Goal: Task Accomplishment & Management: Manage account settings

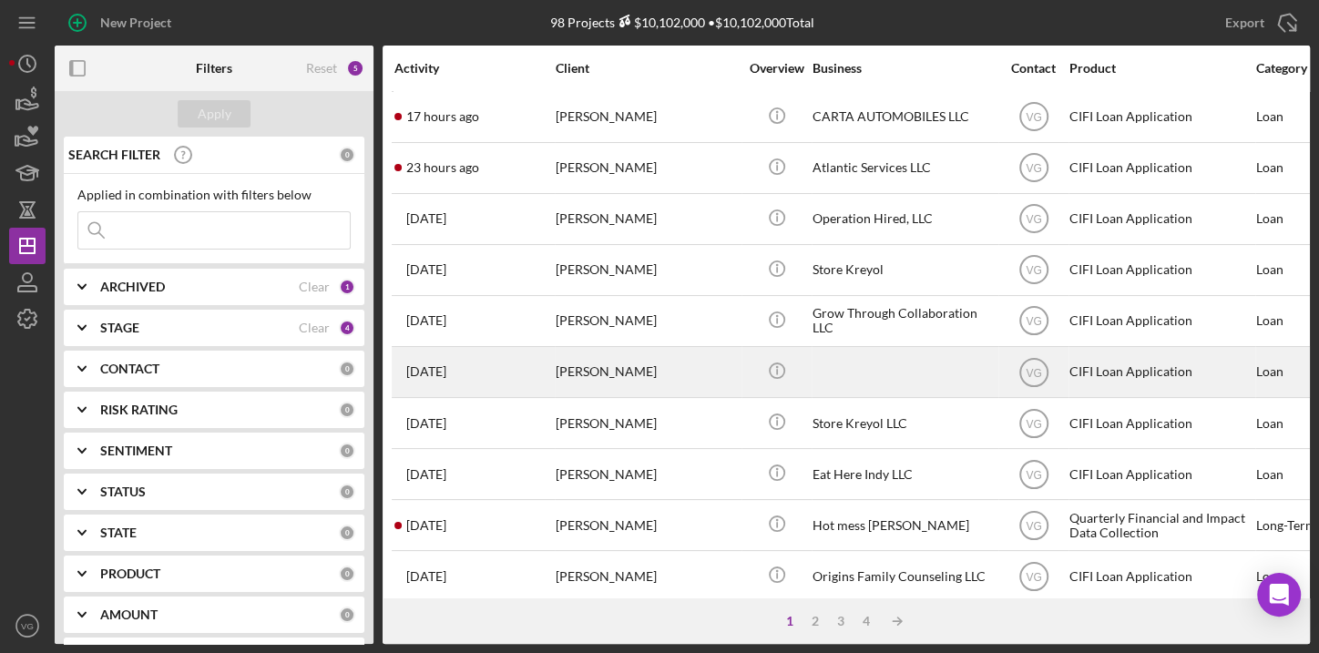
click at [618, 374] on div "[PERSON_NAME]" at bounding box center [647, 372] width 182 height 48
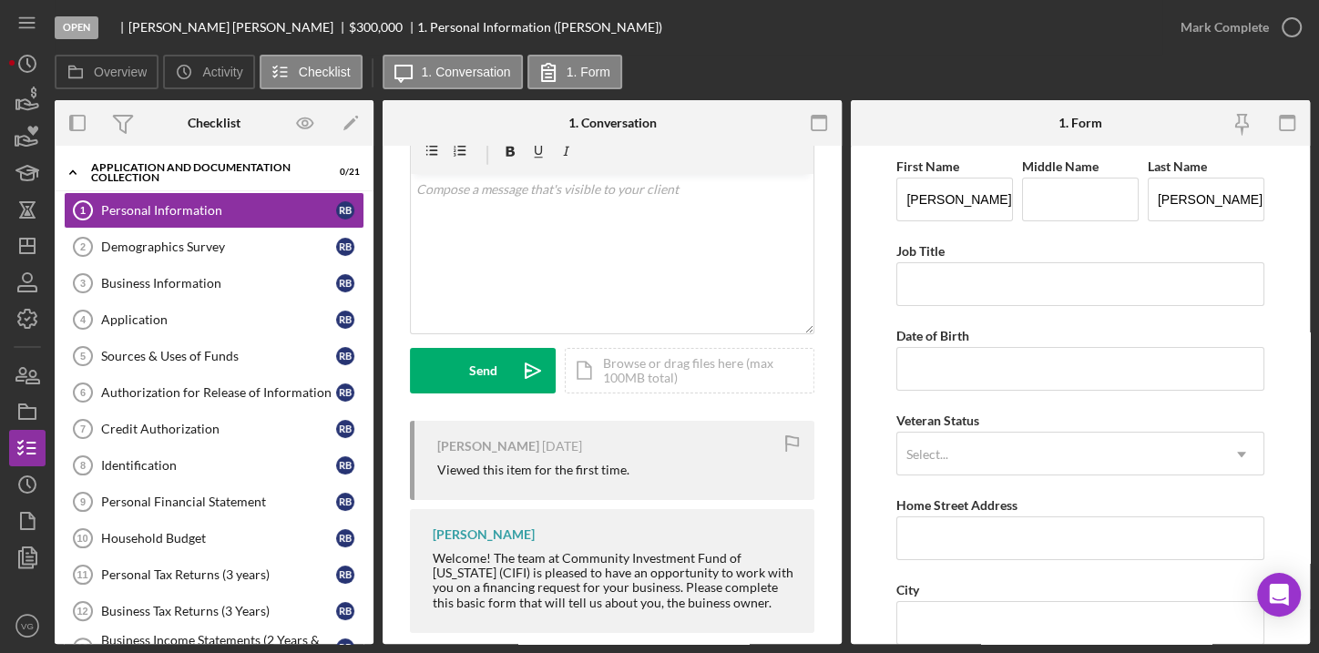
click at [847, 36] on div "Open [PERSON_NAME] $300,000 $300,000 1. Personal Information ([PERSON_NAME])" at bounding box center [609, 27] width 1108 height 55
click at [20, 248] on polygon "button" at bounding box center [27, 246] width 15 height 15
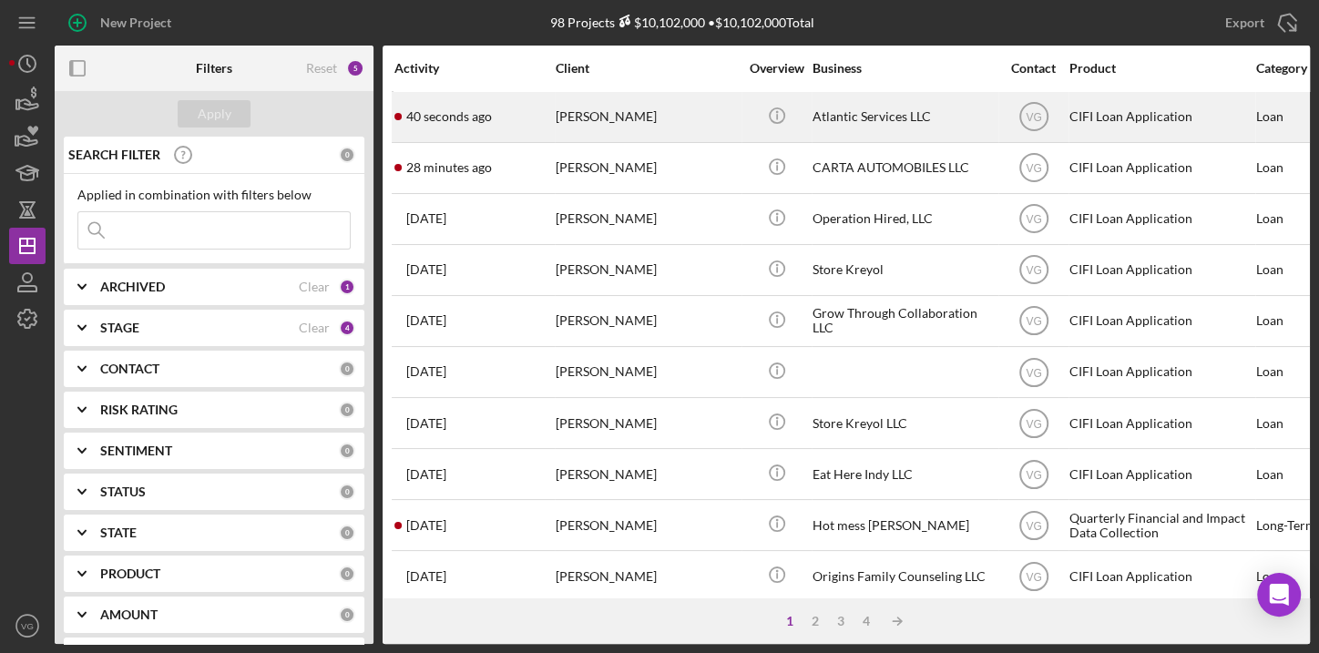
click at [611, 118] on div "[PERSON_NAME]" at bounding box center [647, 117] width 182 height 48
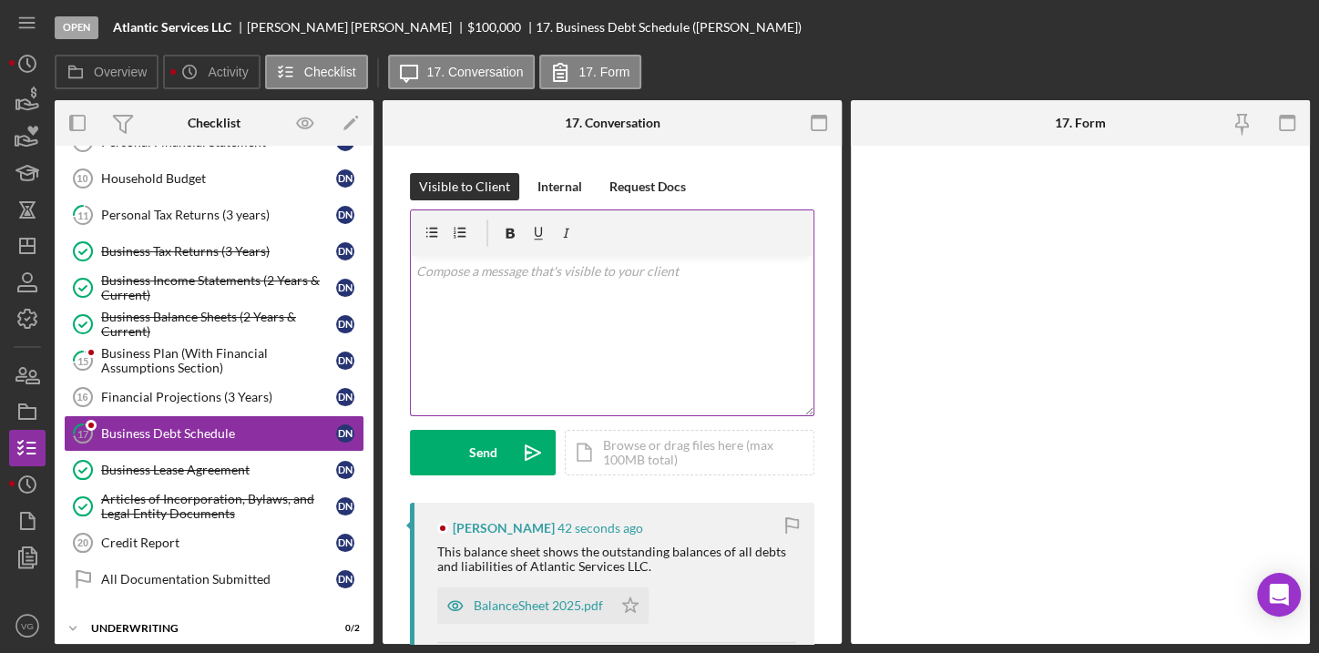
scroll to position [361, 0]
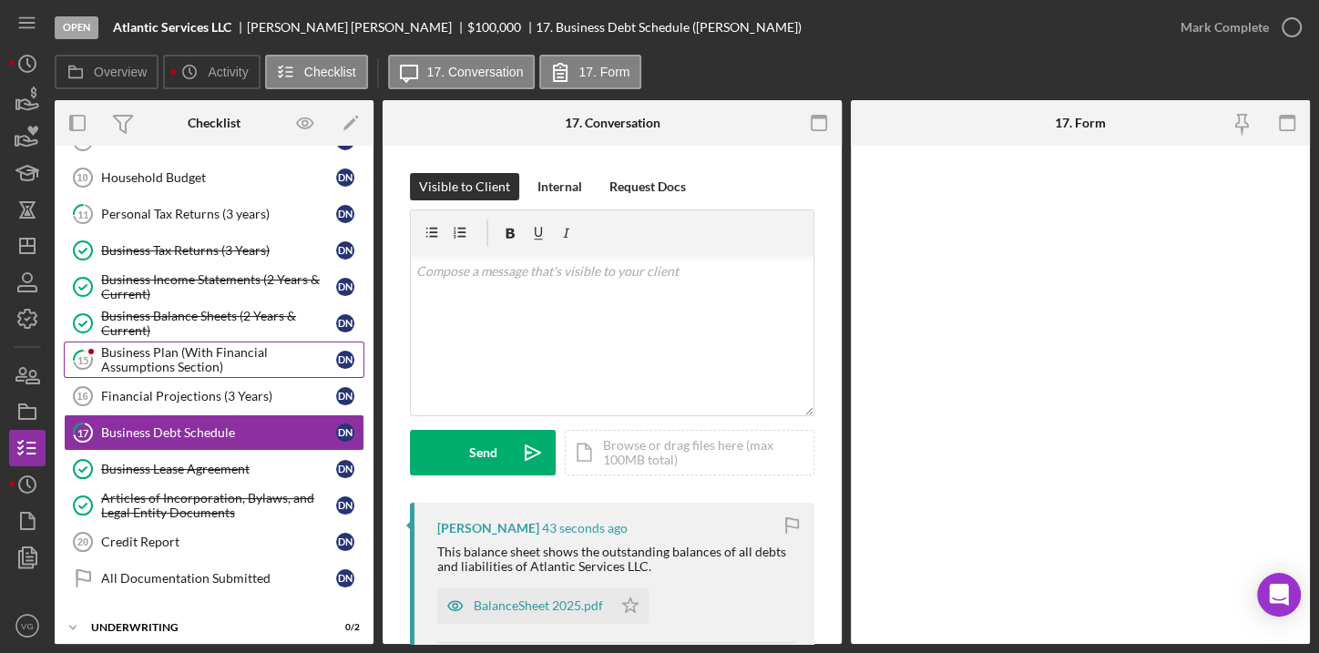
click at [146, 354] on div "Business Plan (With Financial Assumptions Section)" at bounding box center [218, 359] width 235 height 29
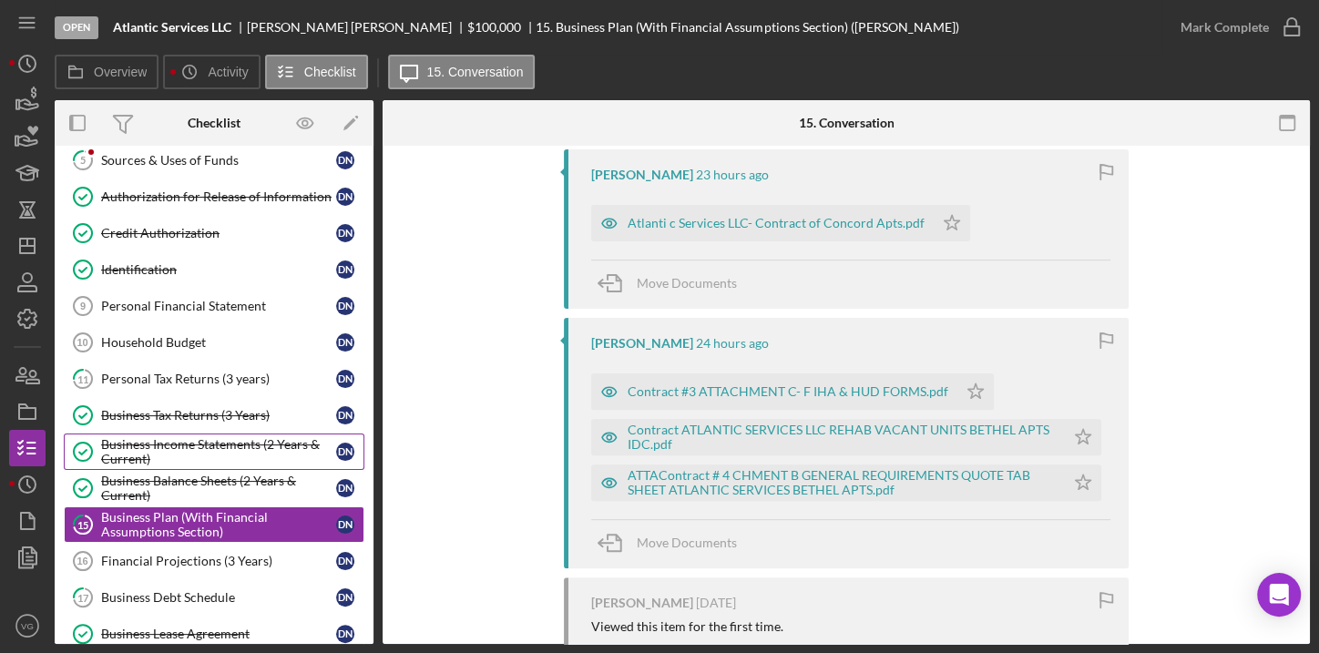
scroll to position [31, 0]
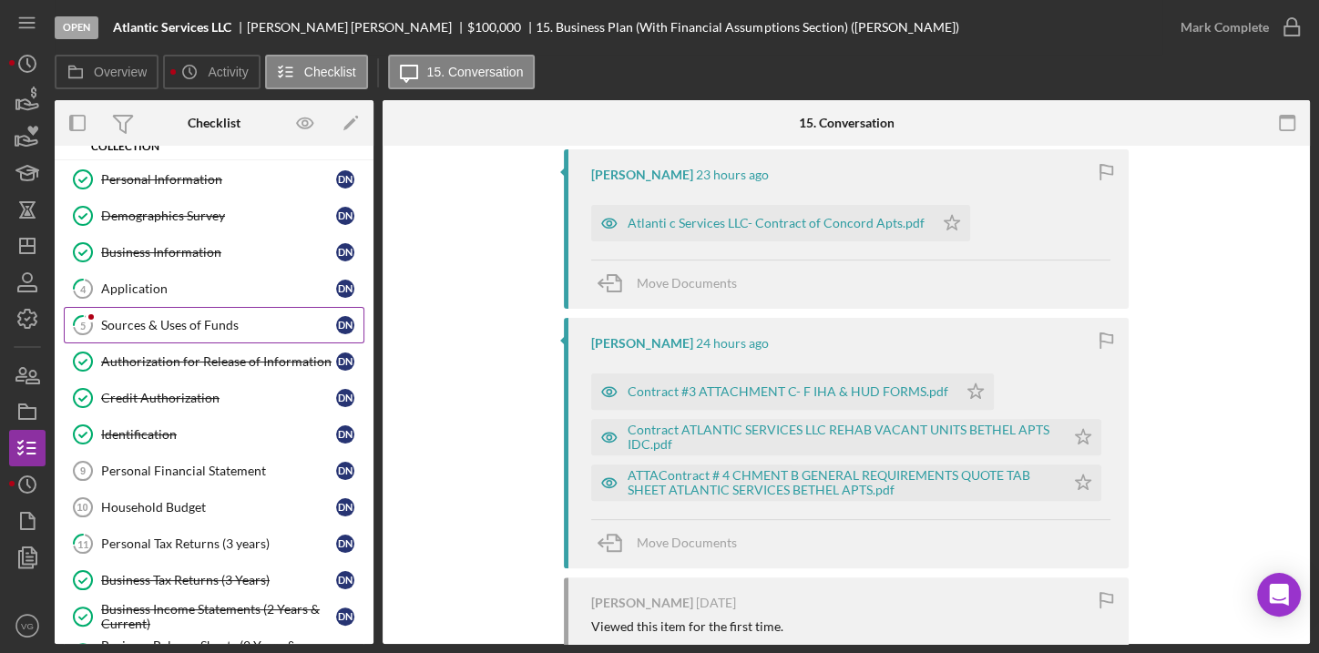
click at [190, 326] on div "Sources & Uses of Funds" at bounding box center [218, 325] width 235 height 15
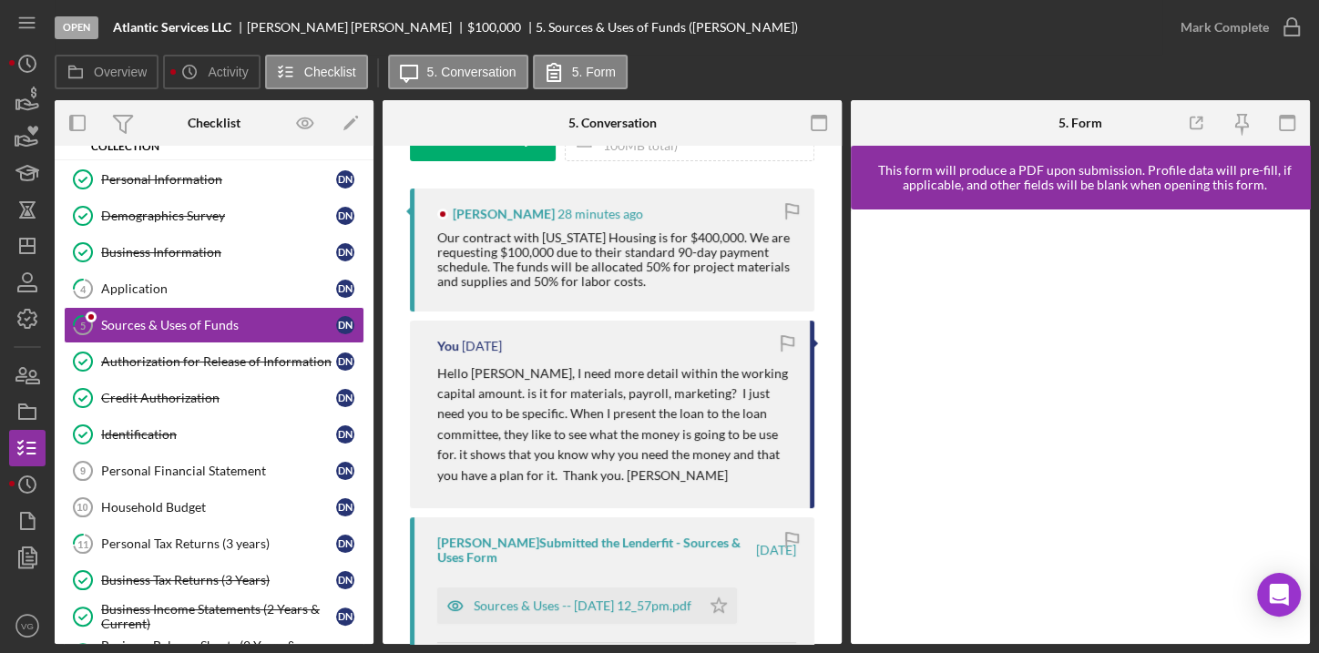
scroll to position [414, 0]
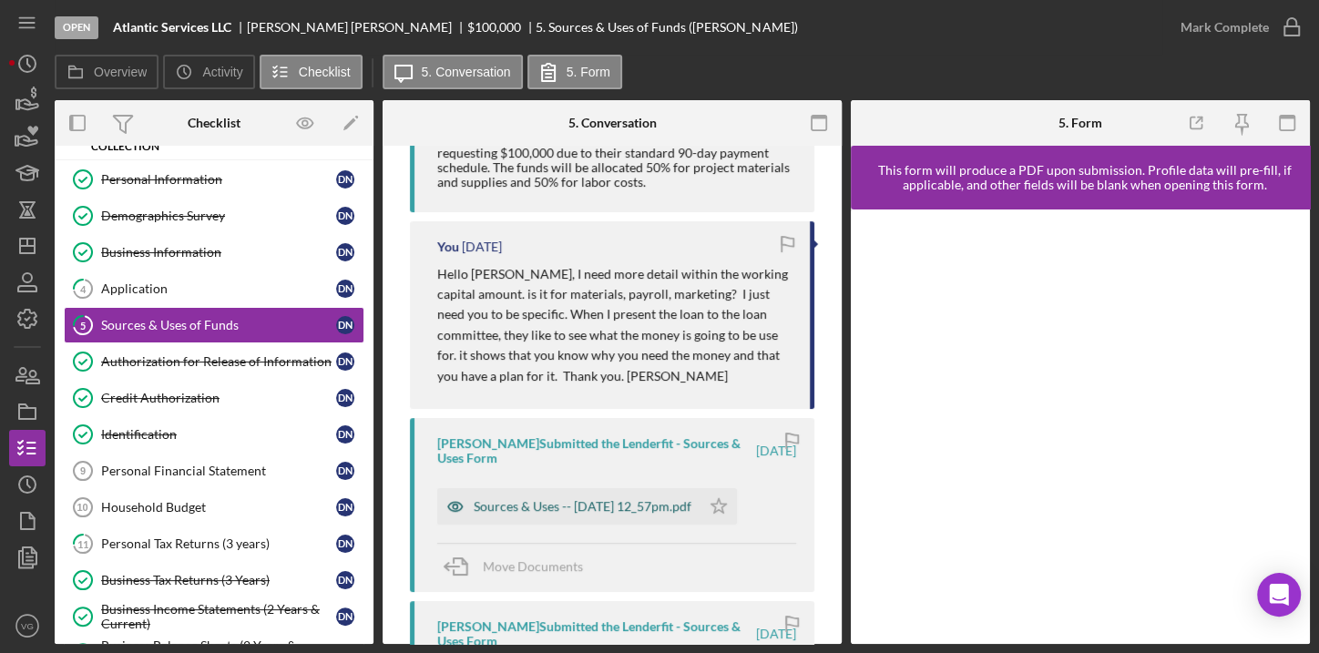
click at [569, 510] on div "Sources & Uses -- [DATE] 12_57pm.pdf" at bounding box center [583, 506] width 218 height 15
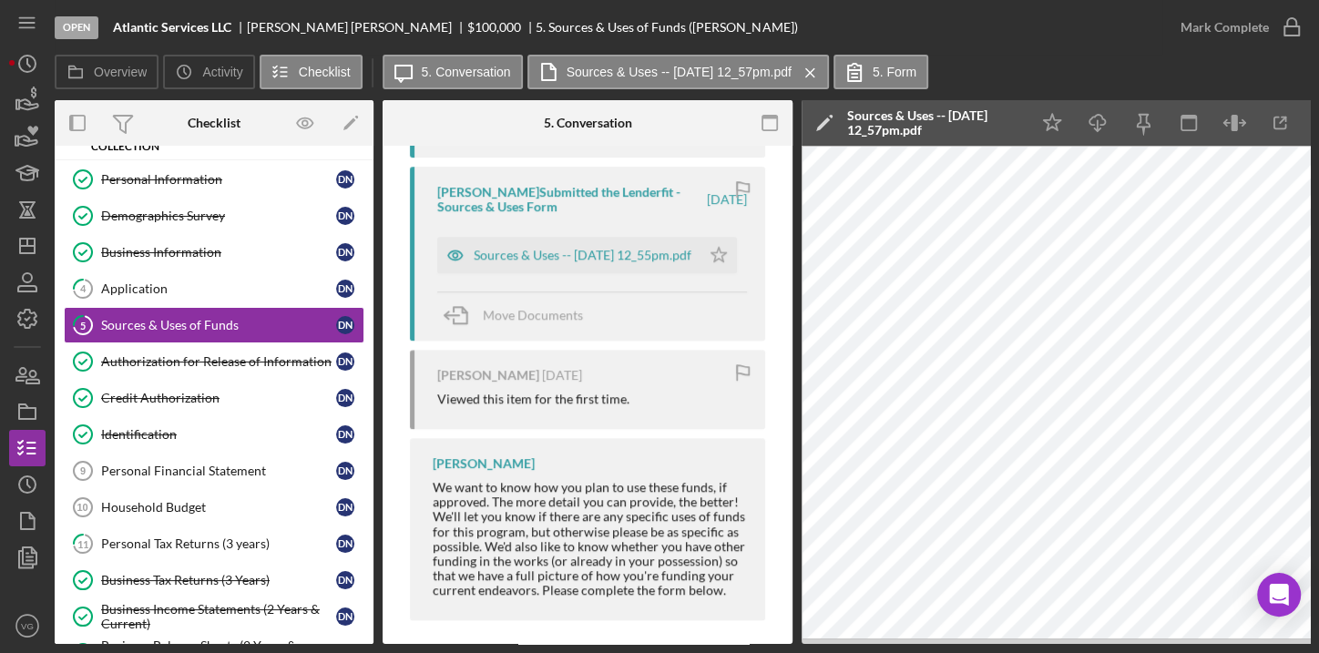
scroll to position [885, 0]
click at [592, 247] on div "Sources & Uses -- [DATE] 12_55pm.pdf" at bounding box center [583, 254] width 218 height 15
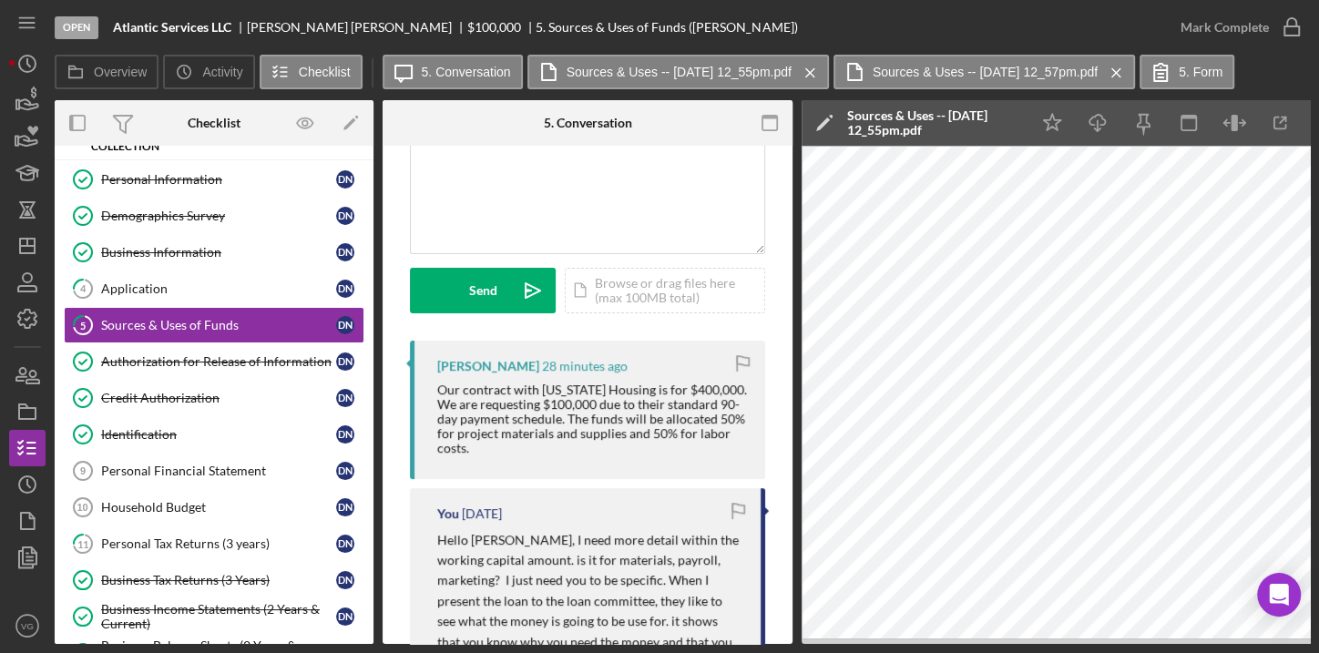
scroll to position [56, 0]
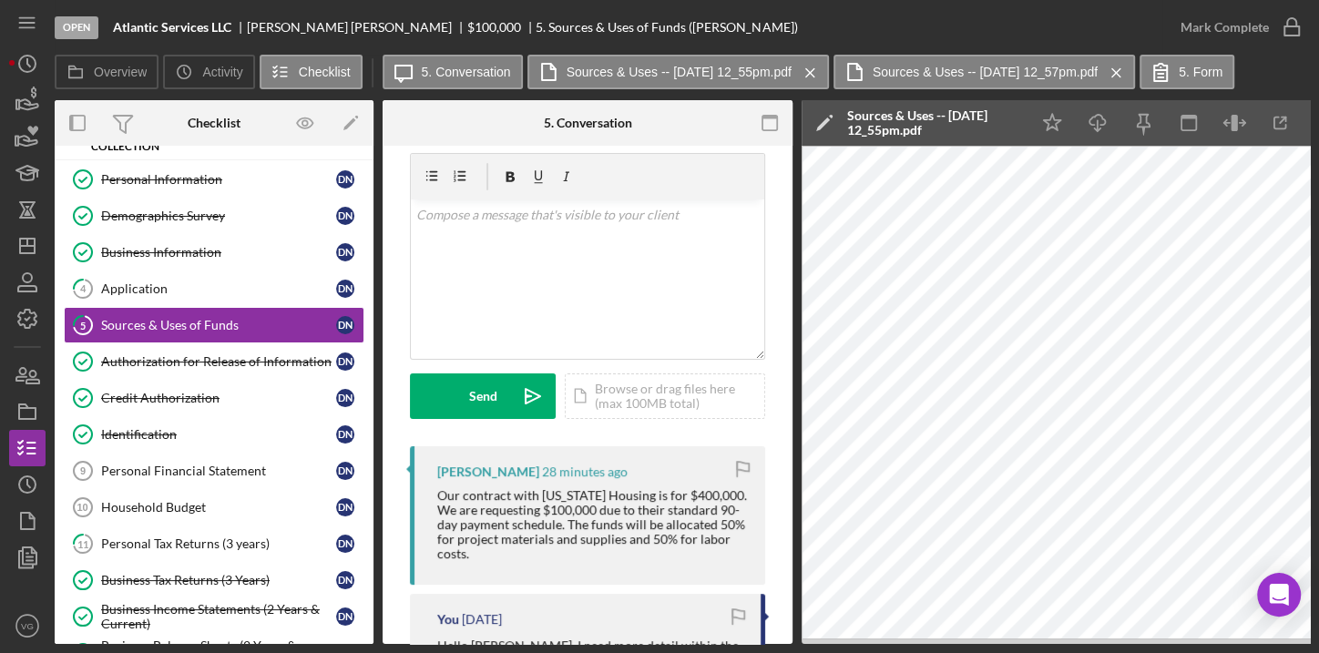
click at [641, 518] on div "Our contract with [US_STATE] Housing is for $400,000. We are requesting $100,00…" at bounding box center [592, 524] width 310 height 73
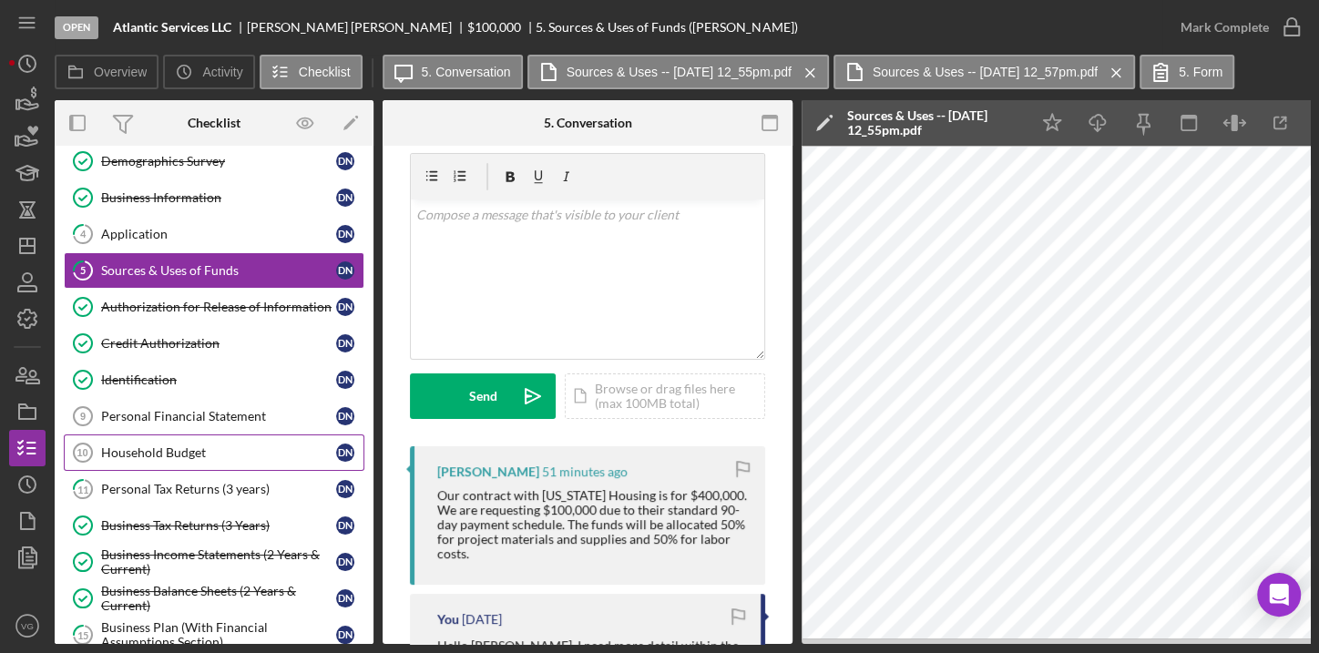
scroll to position [113, 0]
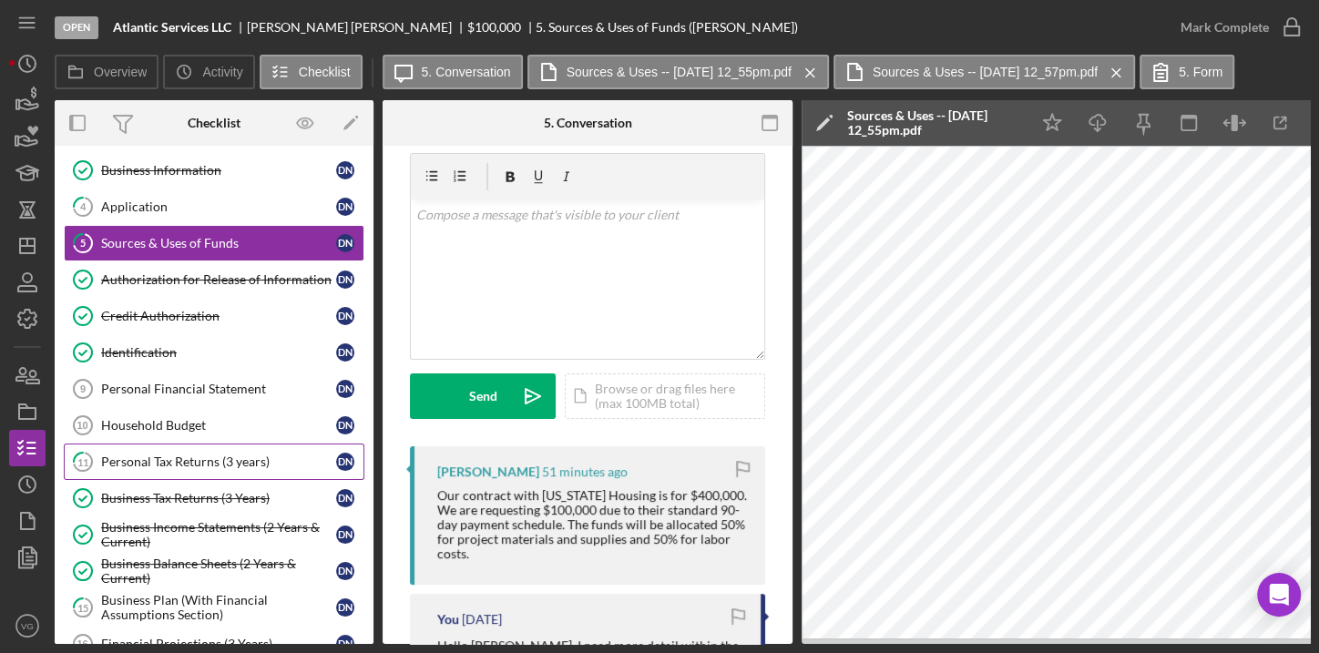
click at [192, 455] on div "Personal Tax Returns (3 years)" at bounding box center [218, 462] width 235 height 15
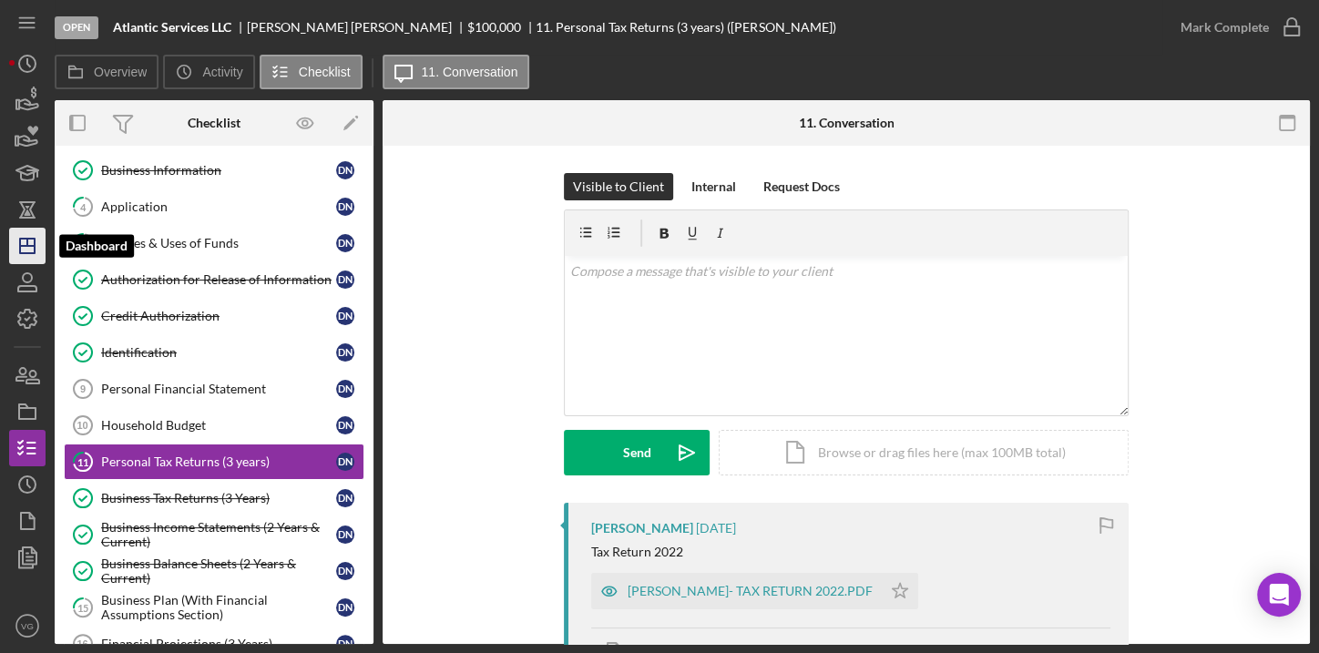
click at [32, 246] on line "button" at bounding box center [27, 246] width 15 height 0
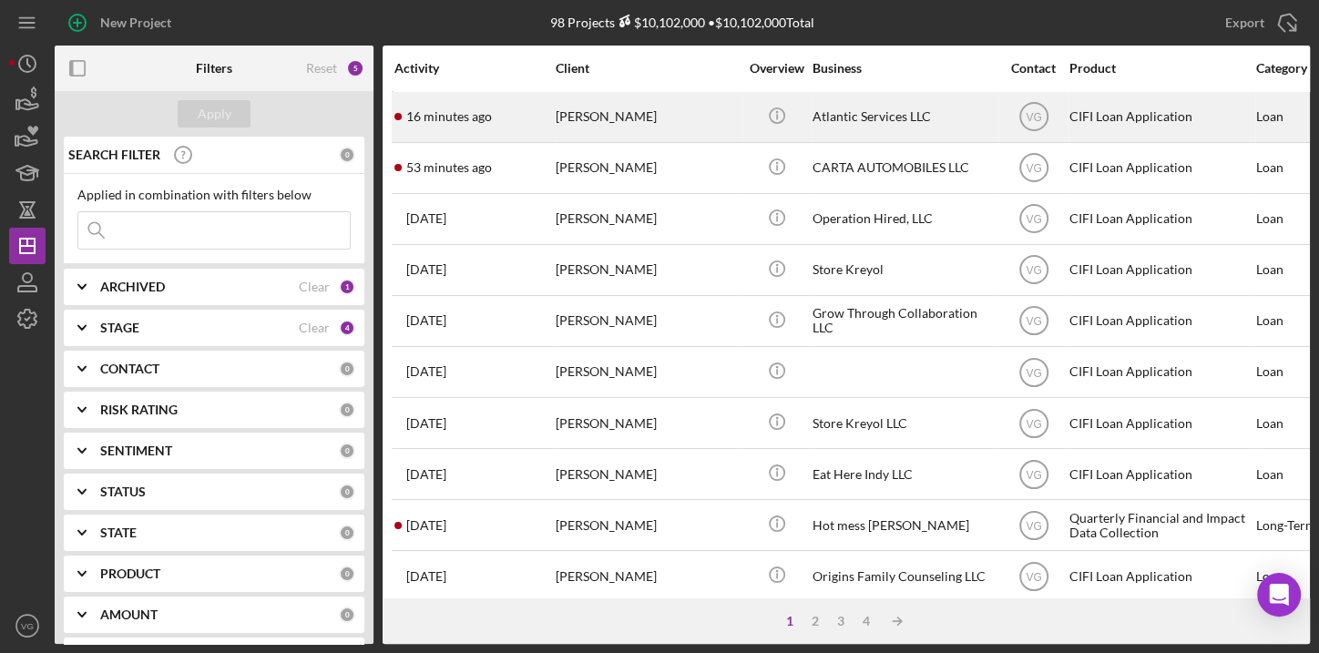
click at [607, 119] on div "[PERSON_NAME]" at bounding box center [647, 117] width 182 height 48
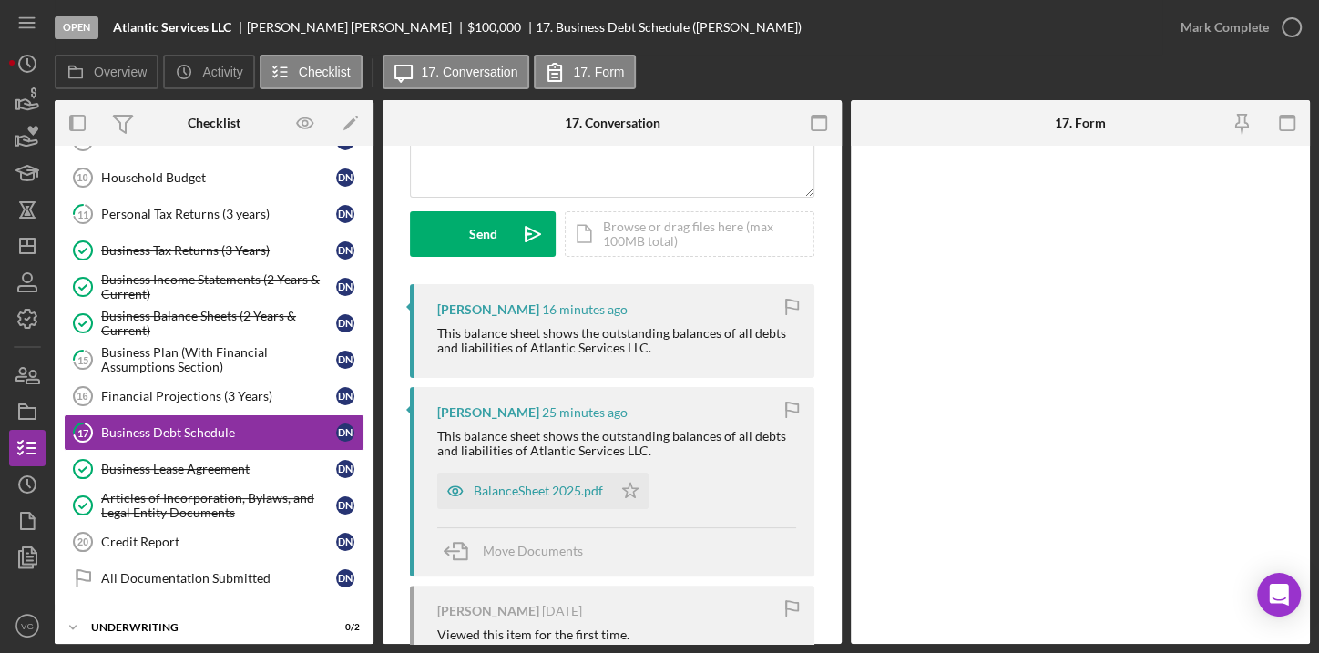
scroll to position [248, 0]
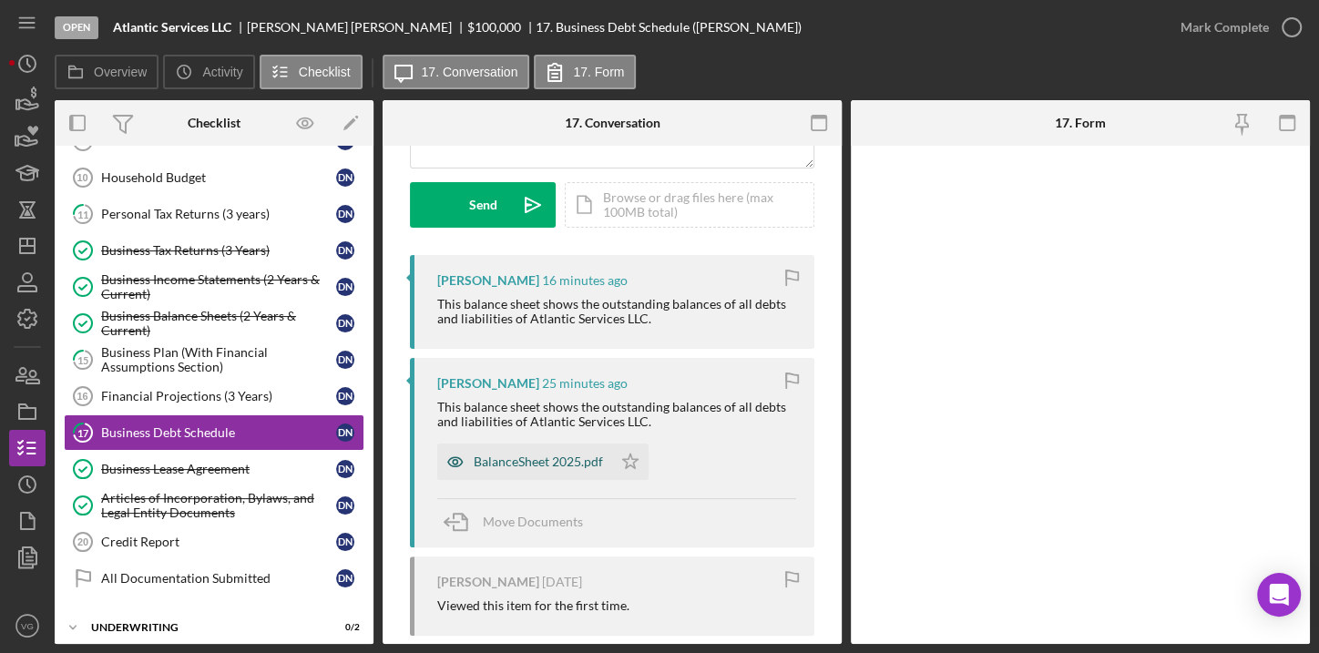
click at [542, 464] on div "BalanceSheet 2025.pdf" at bounding box center [538, 462] width 129 height 15
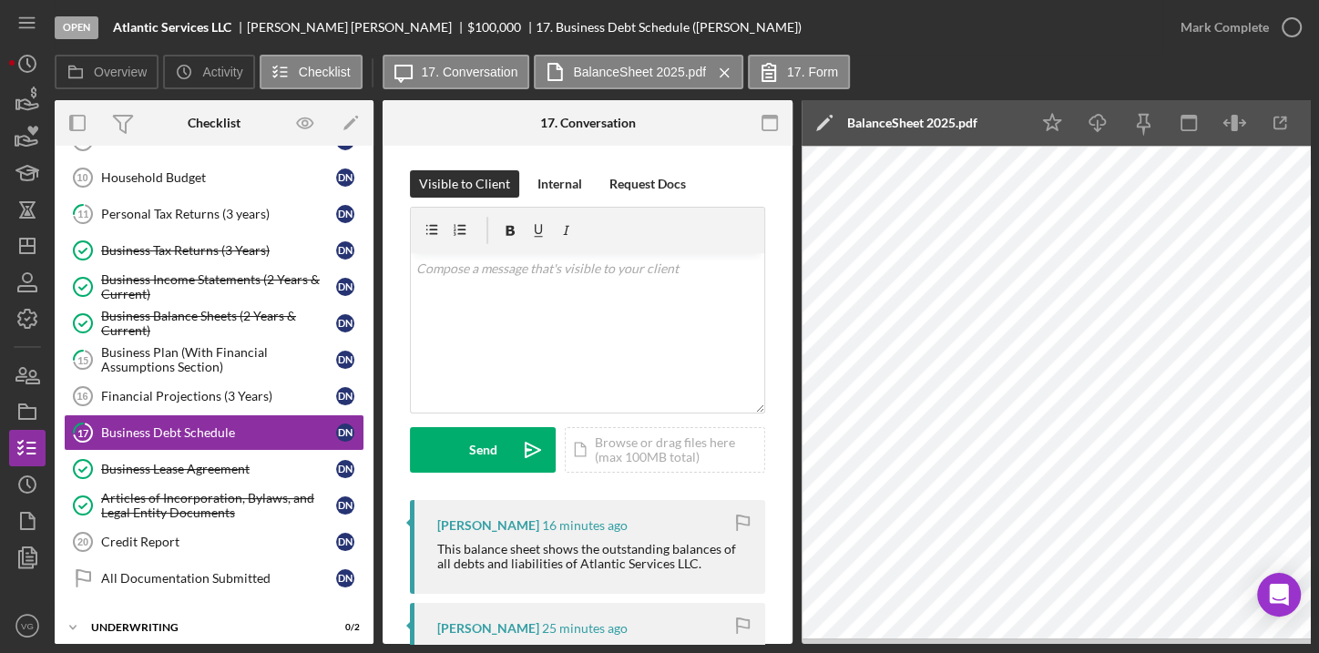
scroll to position [0, 0]
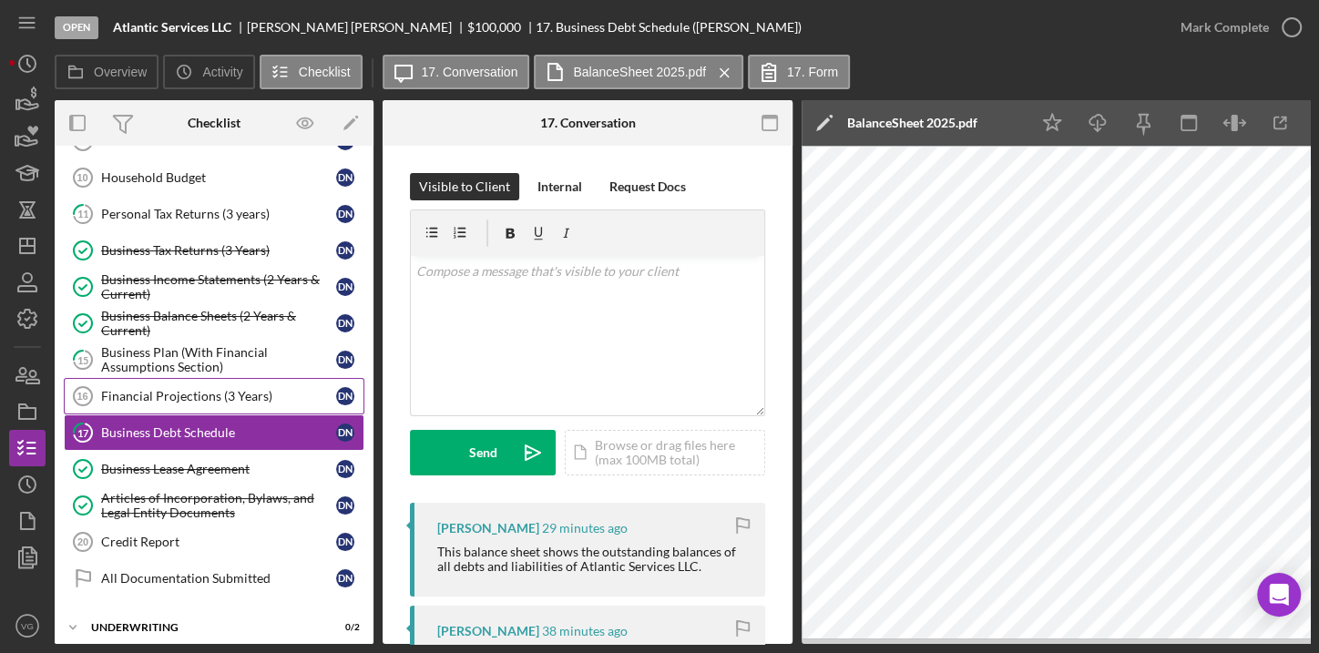
click at [217, 393] on div "Financial Projections (3 Years)" at bounding box center [218, 396] width 235 height 15
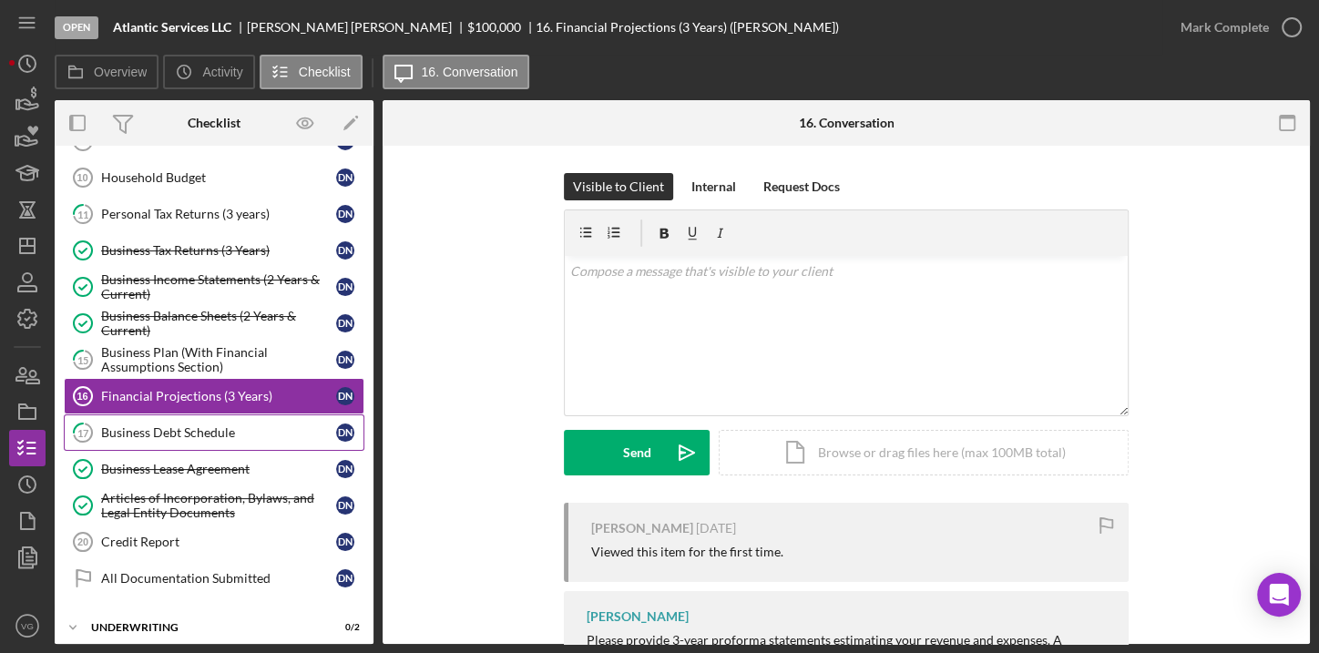
scroll to position [362, 0]
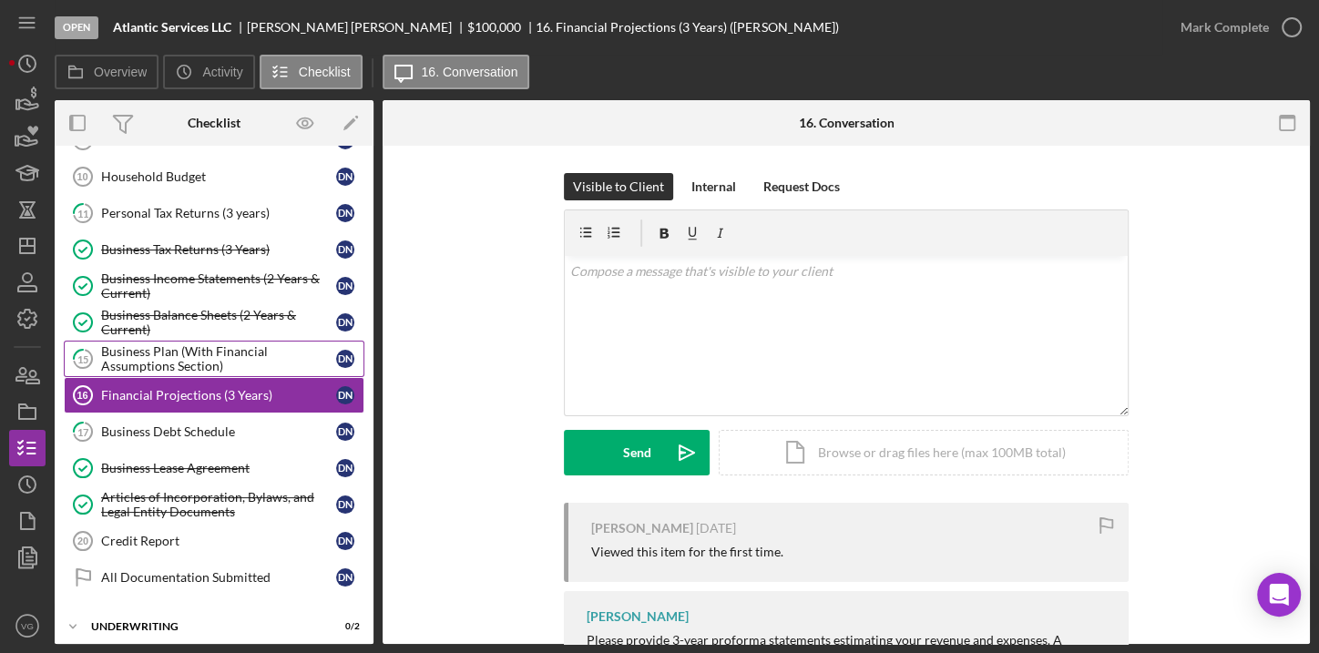
click at [191, 347] on div "Business Plan (With Financial Assumptions Section)" at bounding box center [218, 358] width 235 height 29
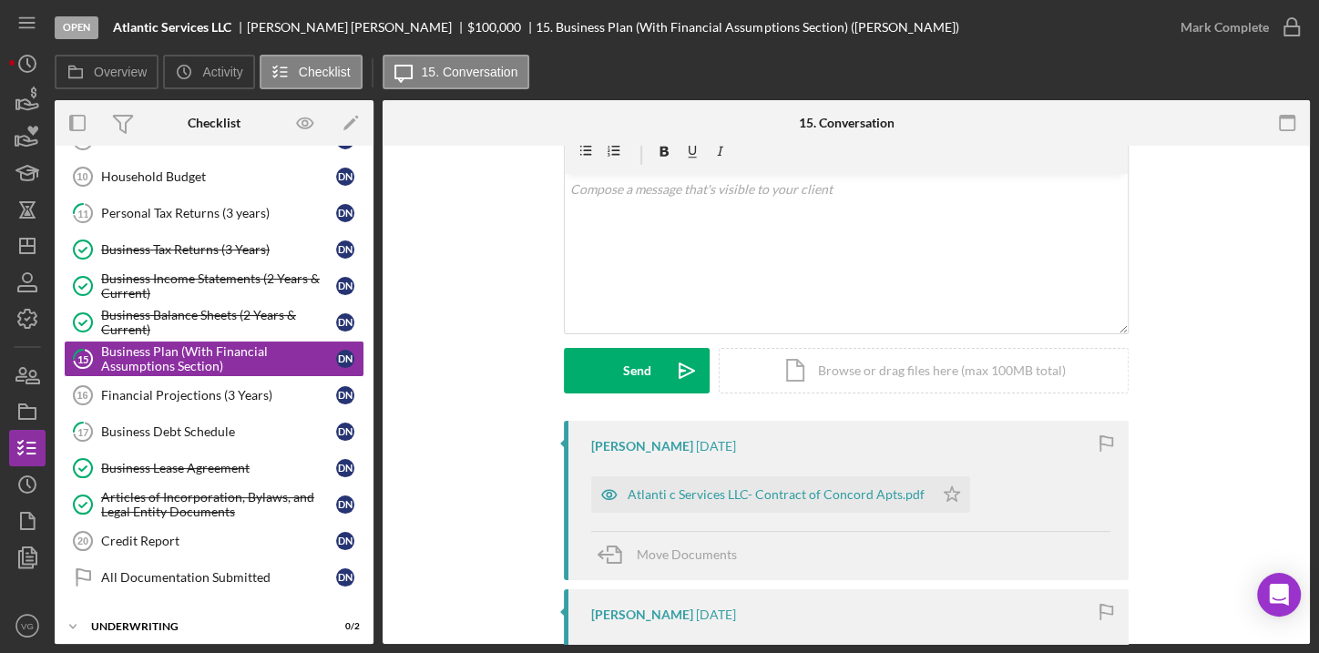
scroll to position [165, 0]
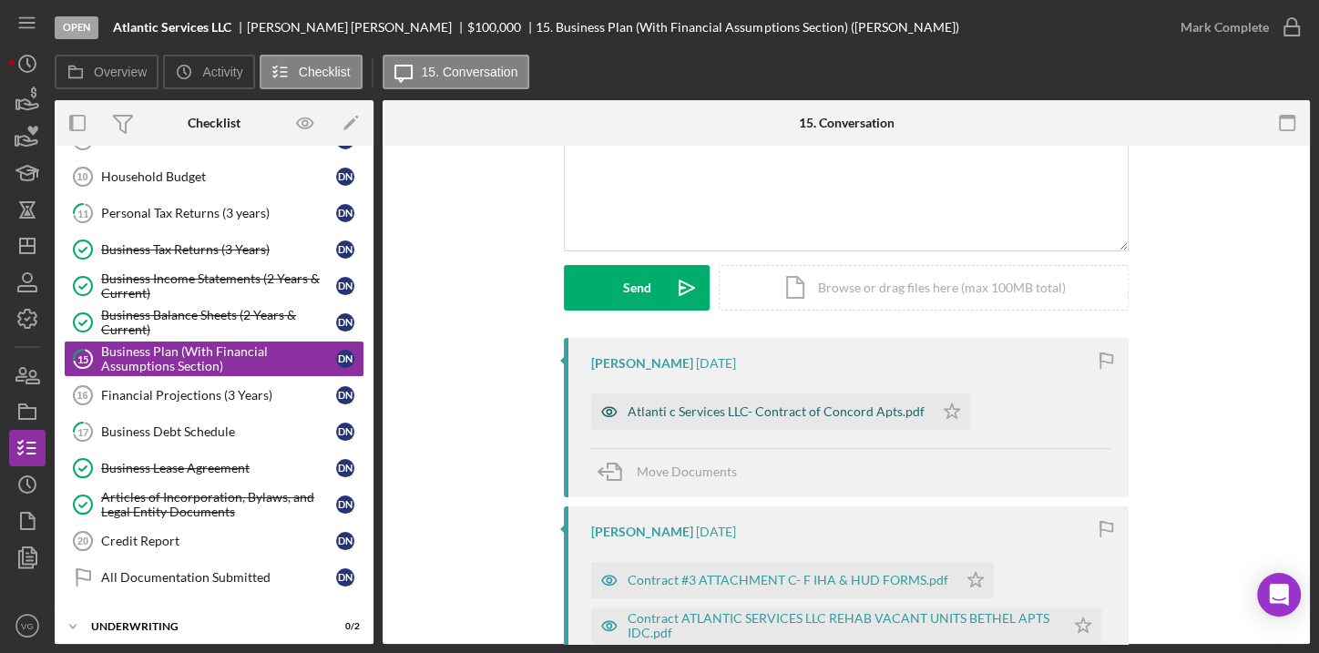
click at [811, 415] on div "Atlanti c Services LLC- Contract of Concord Apts.pdf" at bounding box center [776, 412] width 297 height 15
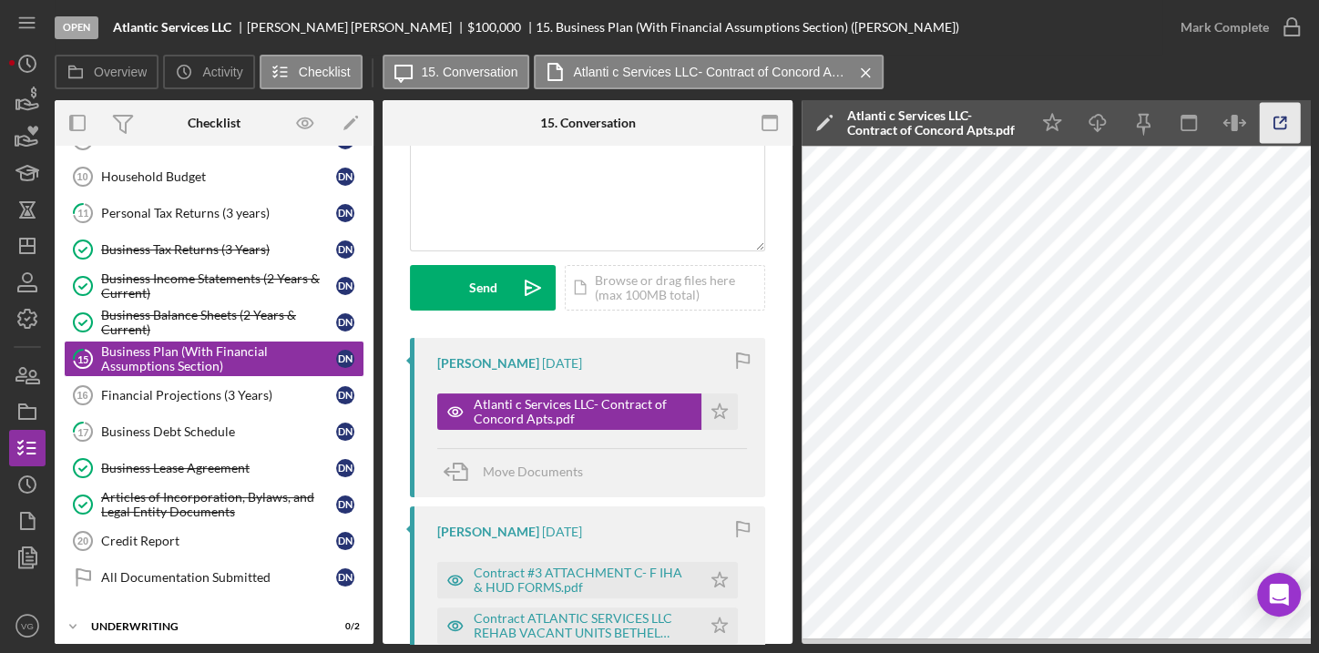
click at [1288, 126] on icon "button" at bounding box center [1280, 123] width 41 height 41
click at [1097, 118] on icon "Icon/Download" at bounding box center [1098, 123] width 41 height 41
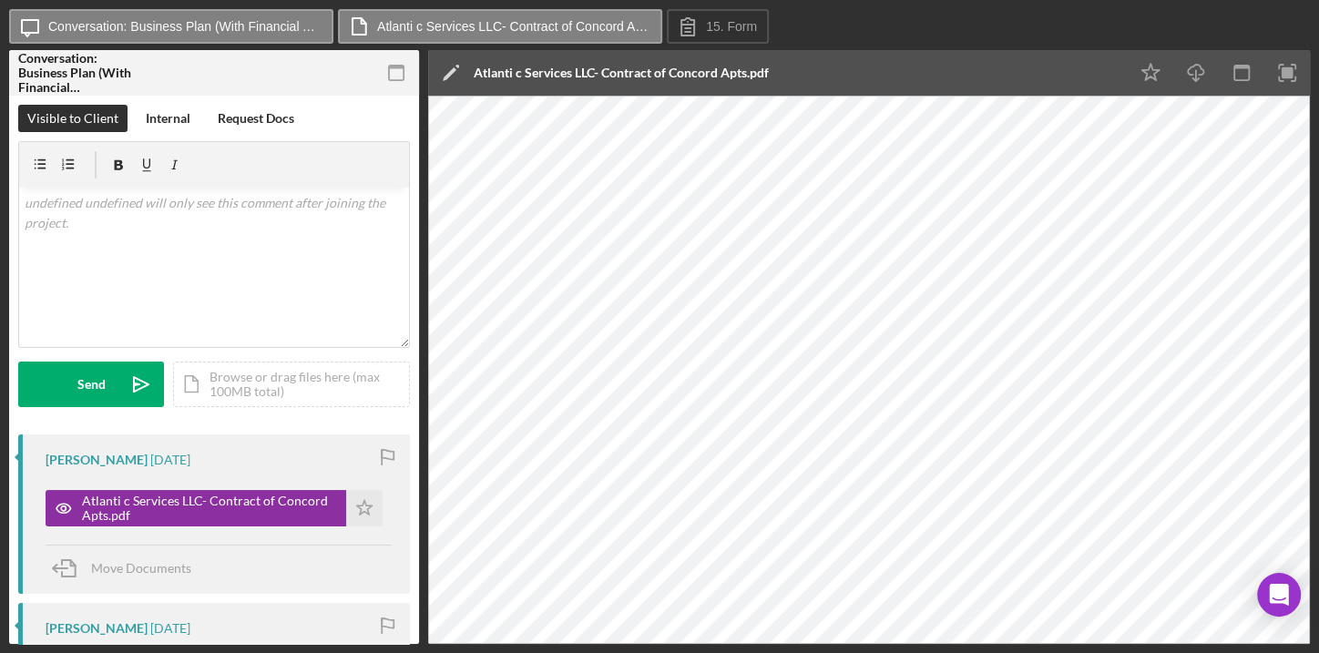
click at [857, 33] on div "Icon/Message Conversation: Business Plan (With Financial Assumptions Section) (…" at bounding box center [659, 27] width 1301 height 36
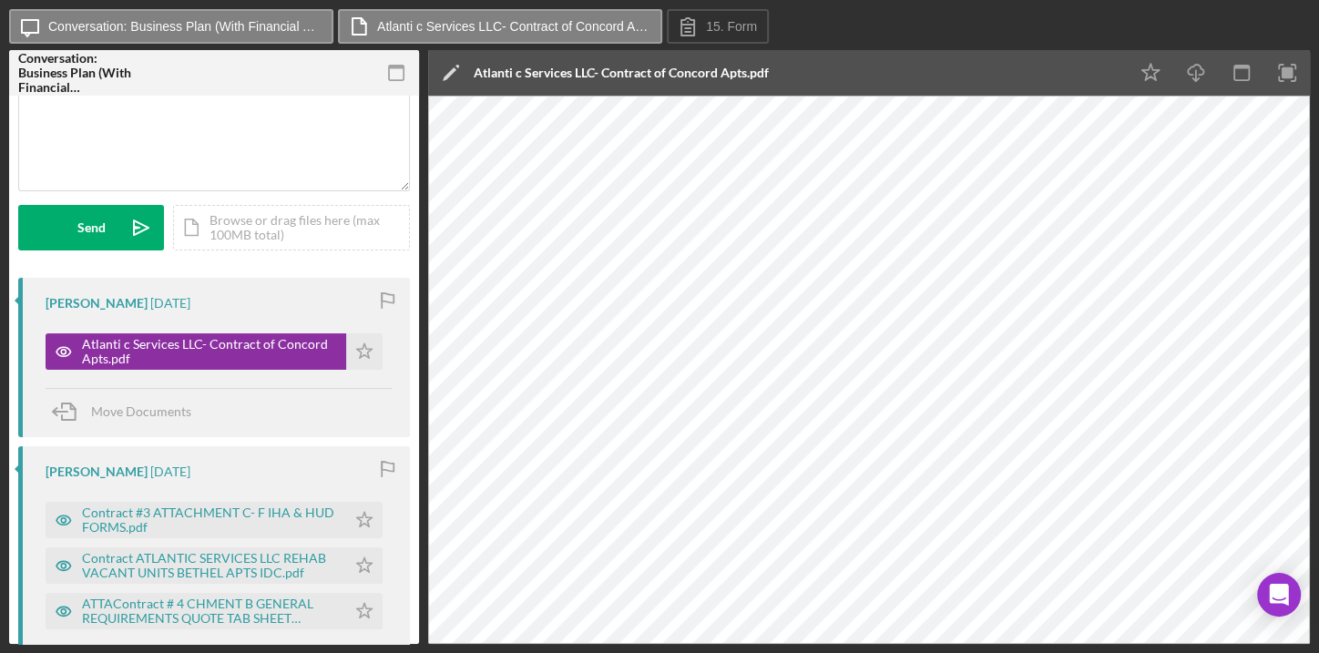
scroll to position [165, 0]
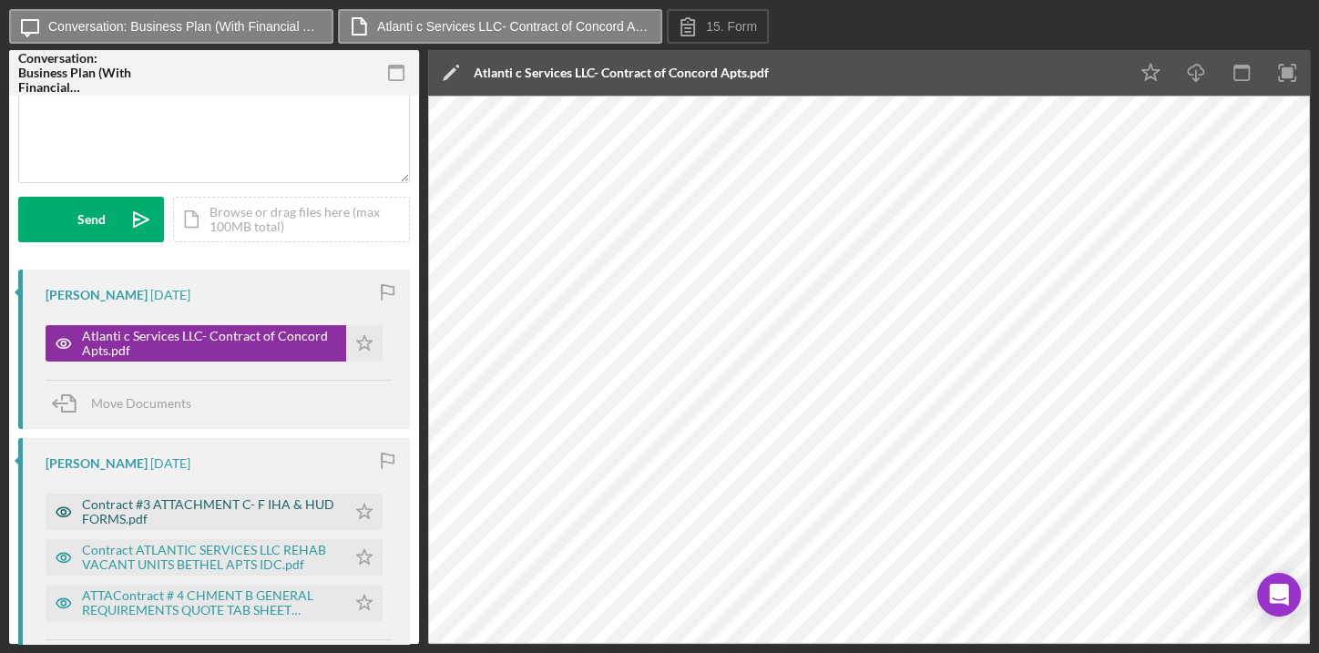
click at [174, 518] on div "Contract #3 ATTACHMENT C- F IHA & HUD FORMS.pdf" at bounding box center [209, 512] width 255 height 29
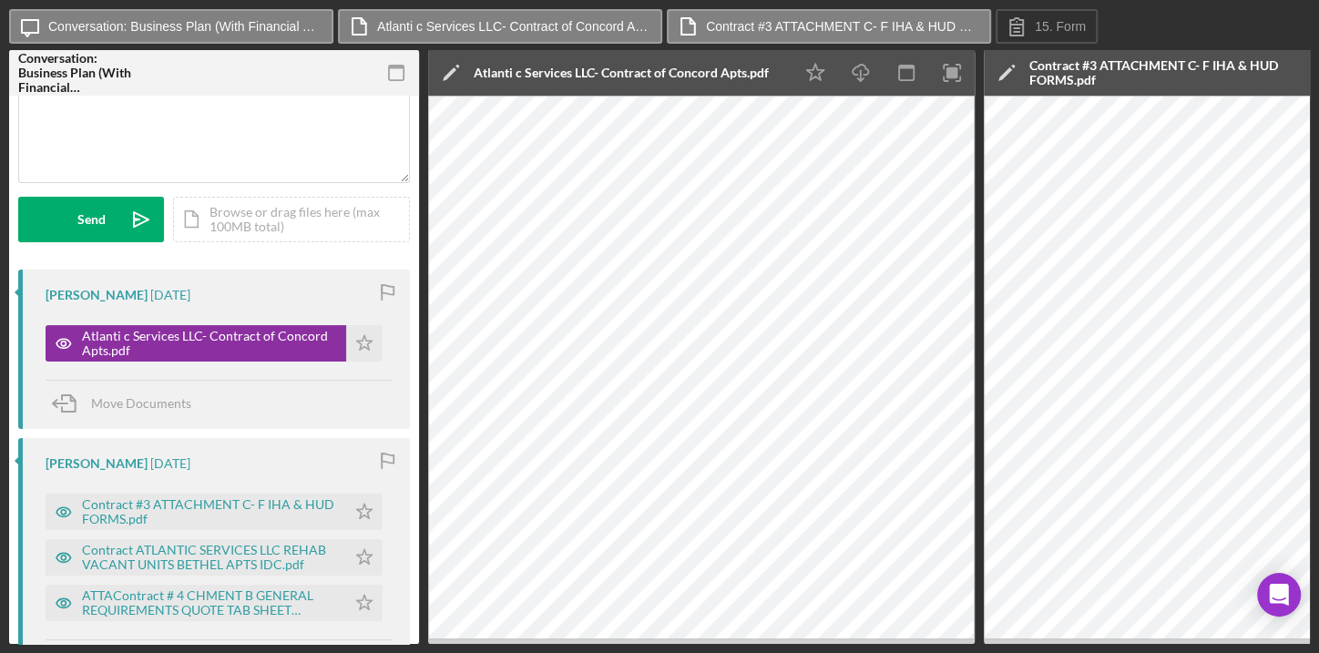
click at [551, 67] on div "Atlanti c Services LLC- Contract of Concord Apts.pdf" at bounding box center [621, 73] width 295 height 15
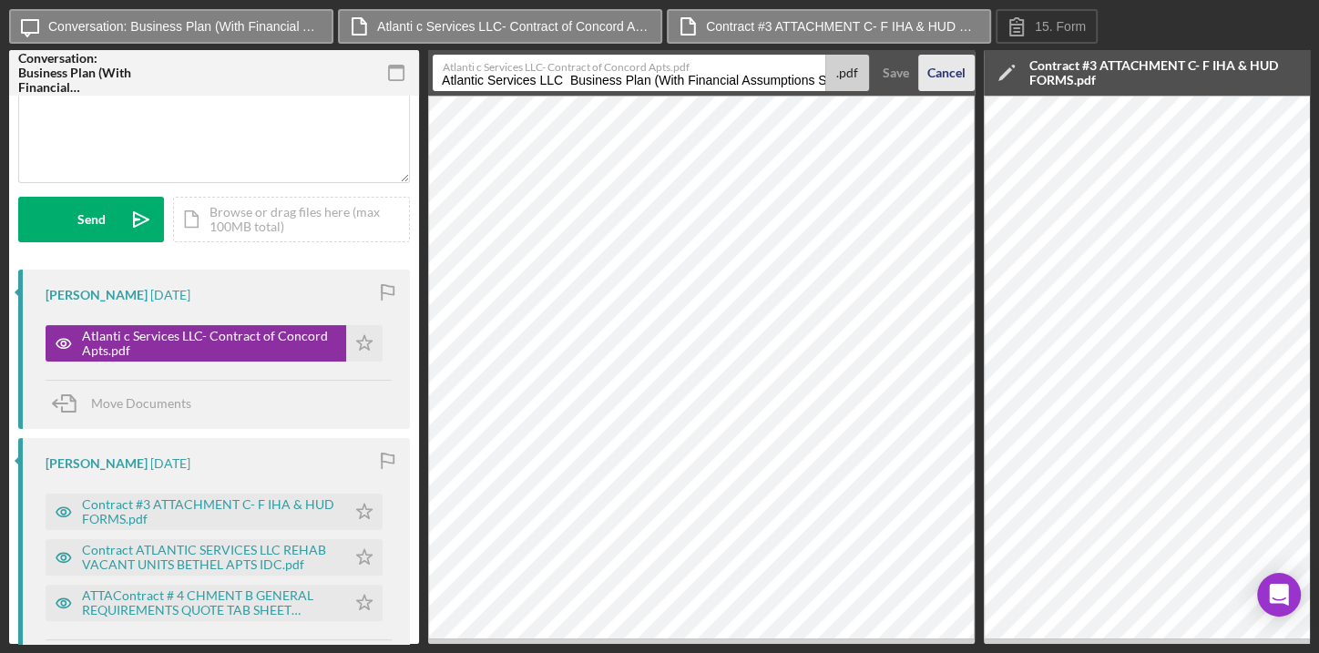
click at [939, 71] on div "Cancel" at bounding box center [947, 73] width 38 height 36
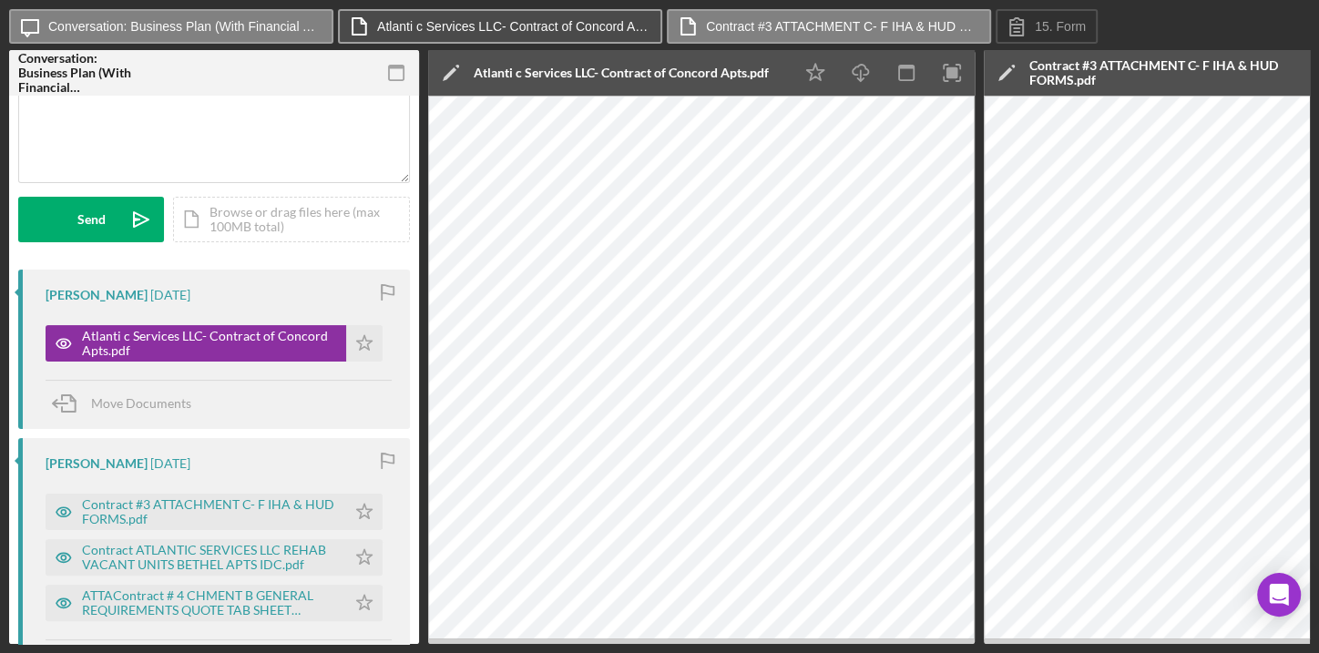
click at [558, 27] on label "Atlanti c Services LLC- Contract of Concord Apts.pdf" at bounding box center [513, 26] width 273 height 15
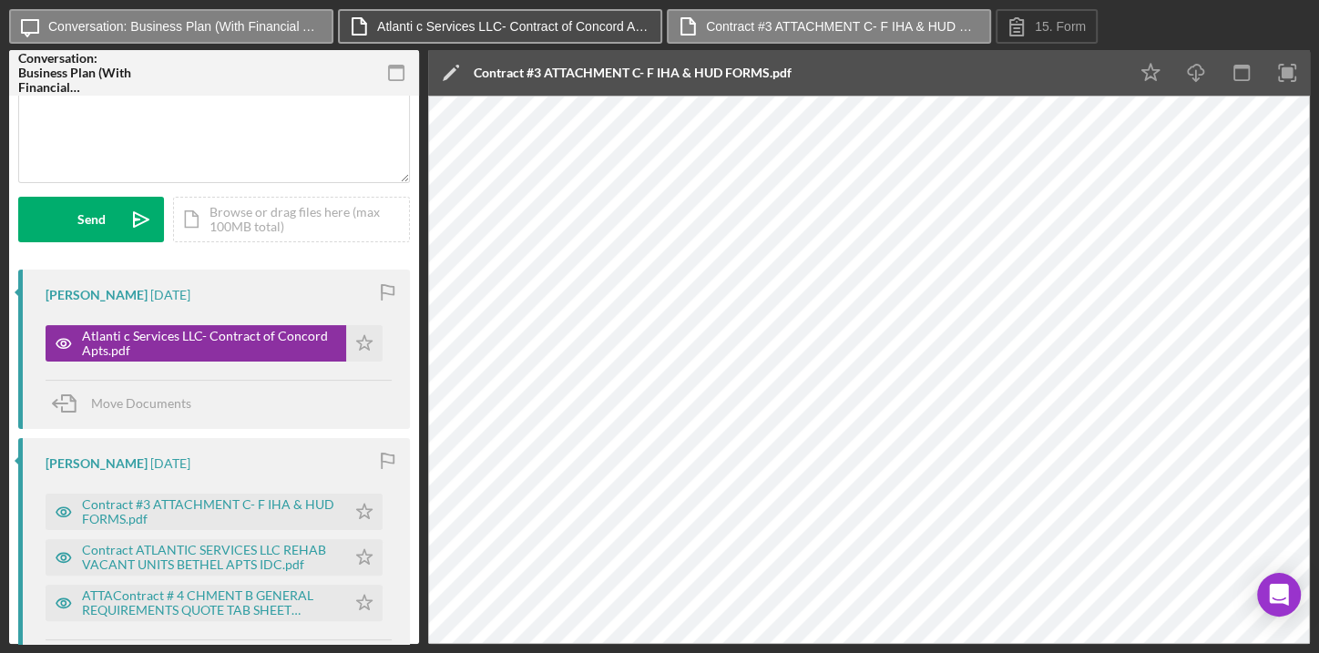
click at [642, 26] on button "Atlanti c Services LLC- Contract of Concord Apts.pdf" at bounding box center [500, 26] width 324 height 35
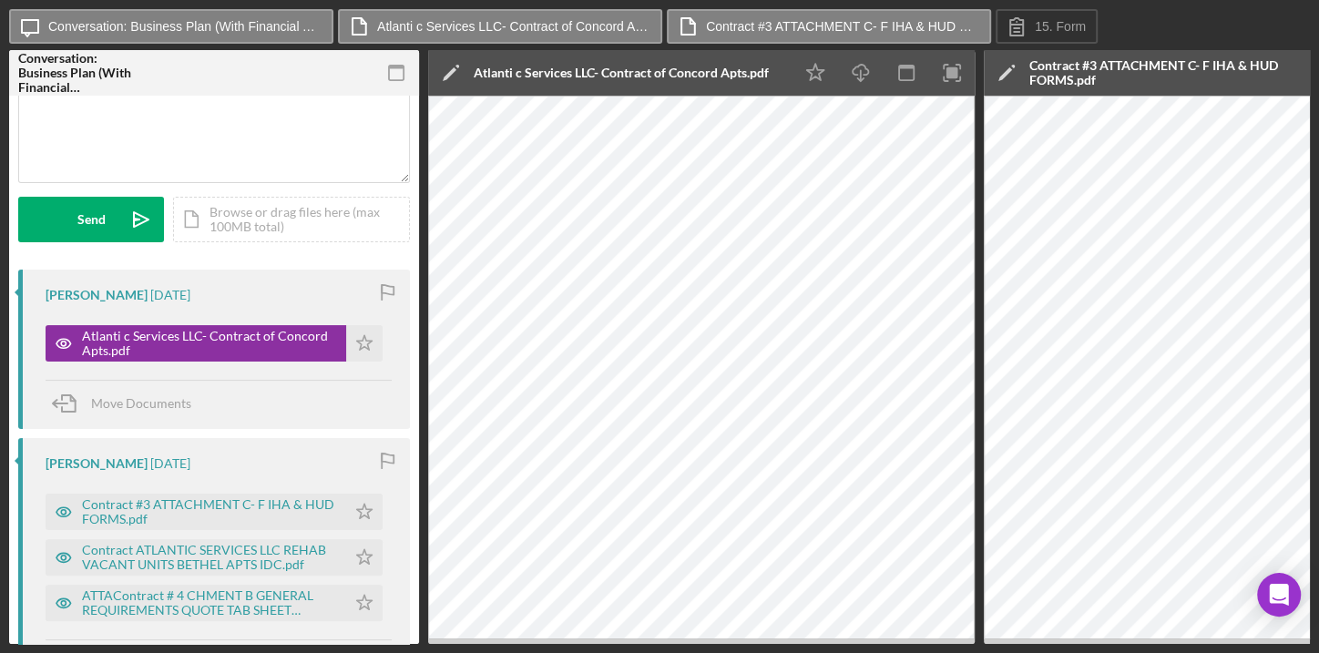
click at [1196, 72] on div "Contract #3 ATTACHMENT C- F IHA & HUD FORMS.pdf" at bounding box center [1185, 72] width 310 height 29
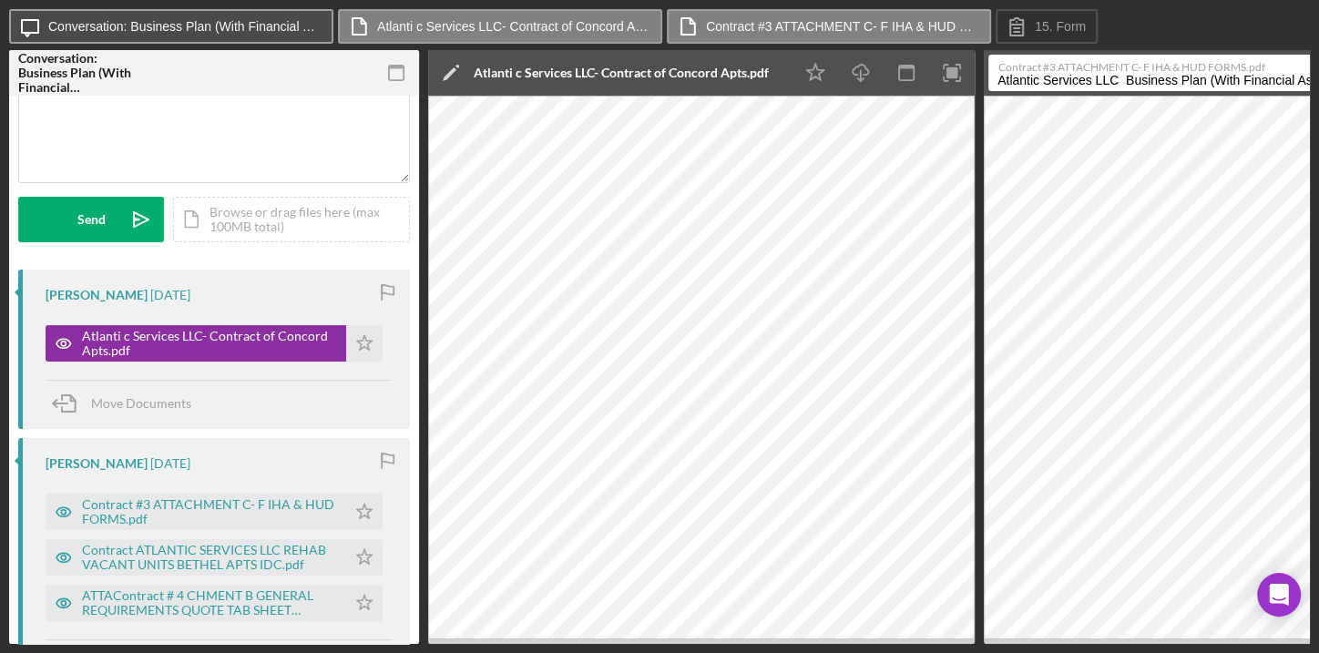
click at [233, 28] on label "Conversation: Business Plan (With Financial Assumptions Section) (Doris N.)" at bounding box center [184, 26] width 273 height 15
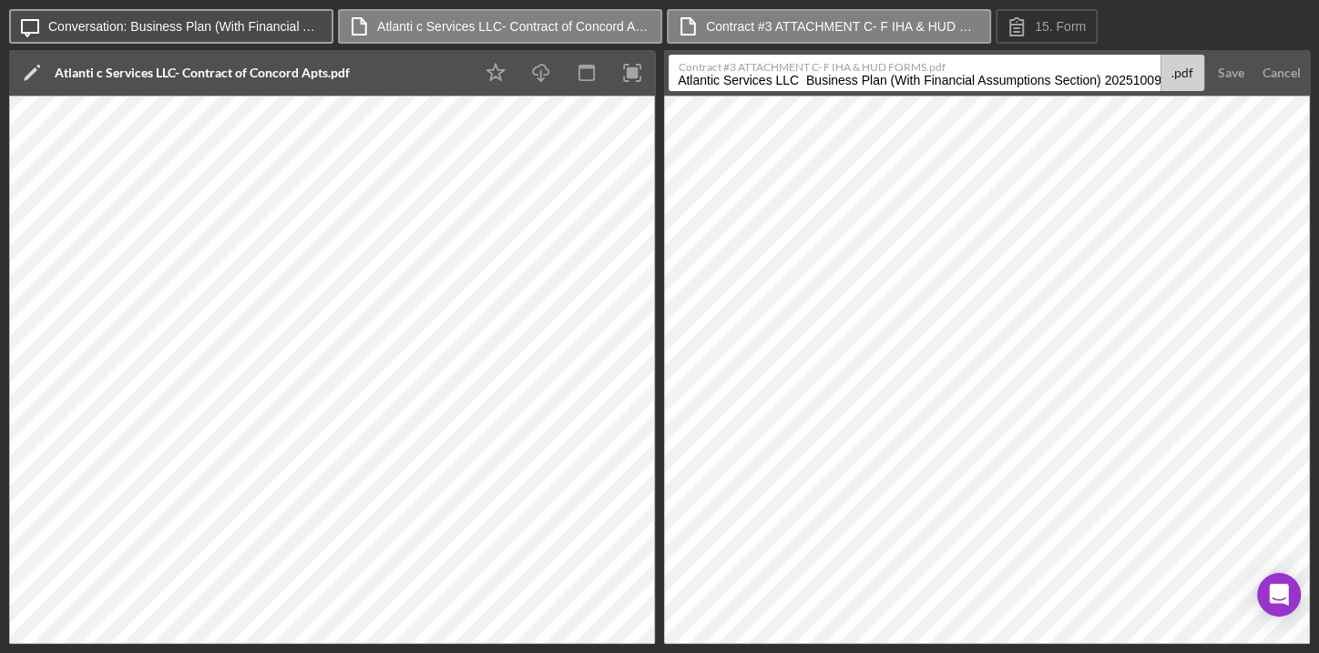
click at [232, 30] on label "Conversation: Business Plan (With Financial Assumptions Section) (Doris N.)" at bounding box center [184, 26] width 273 height 15
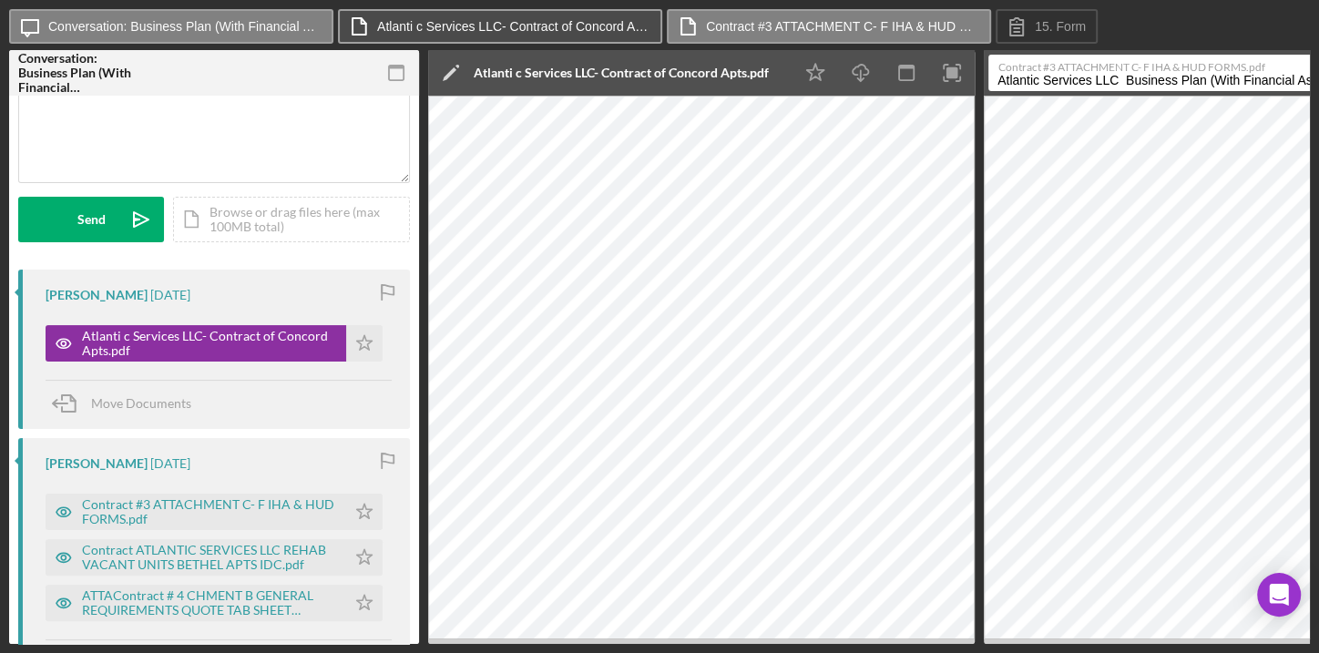
click at [561, 29] on label "Atlanti c Services LLC- Contract of Concord Apts.pdf" at bounding box center [513, 26] width 273 height 15
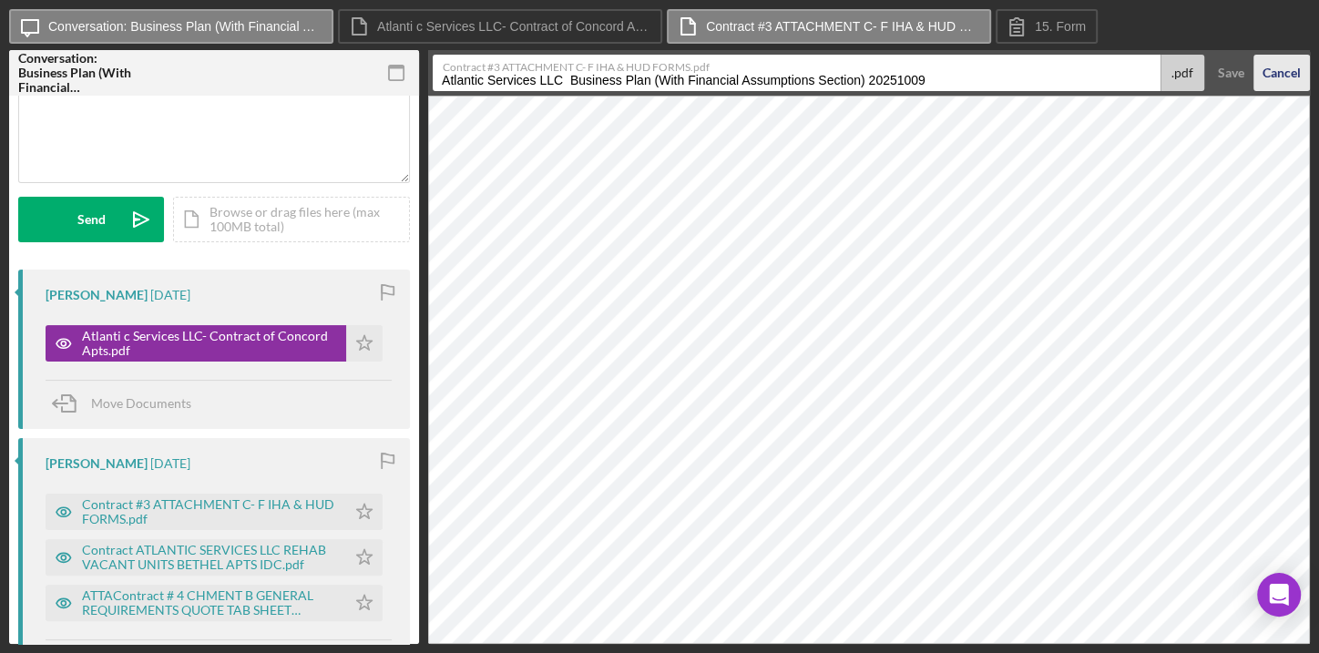
click at [1270, 77] on div "Cancel" at bounding box center [1282, 73] width 38 height 36
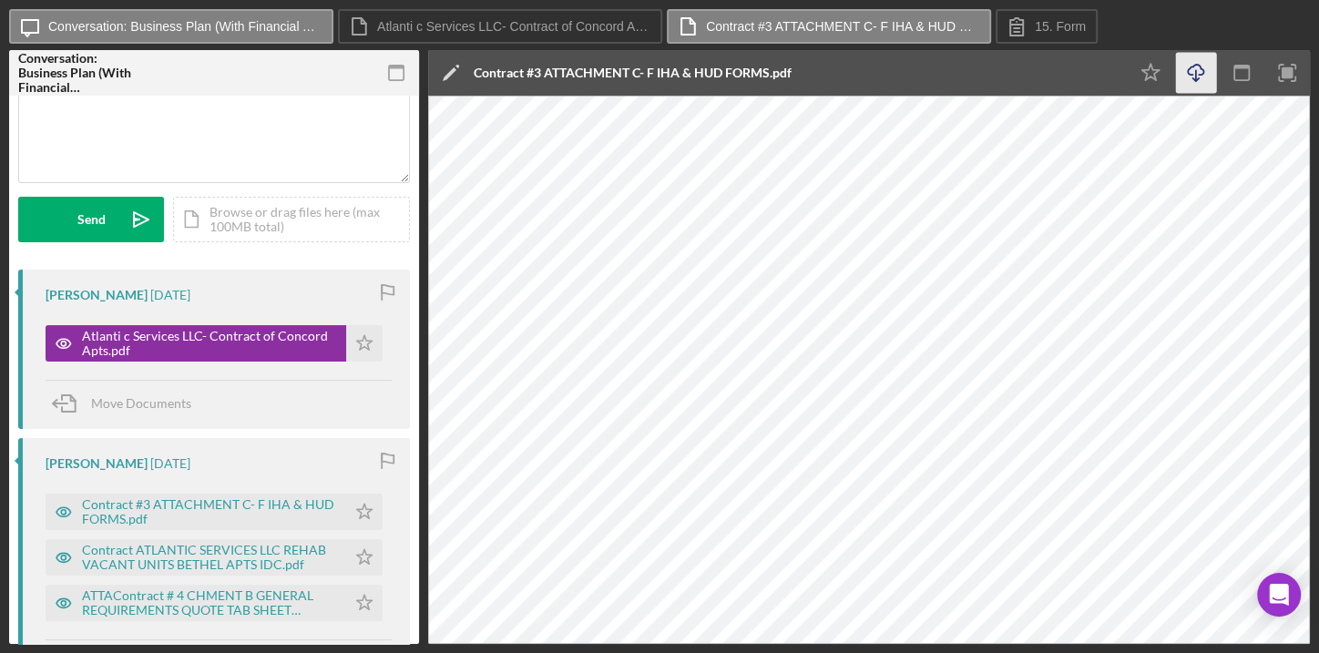
click at [1199, 80] on icon "Icon/Download" at bounding box center [1196, 73] width 41 height 41
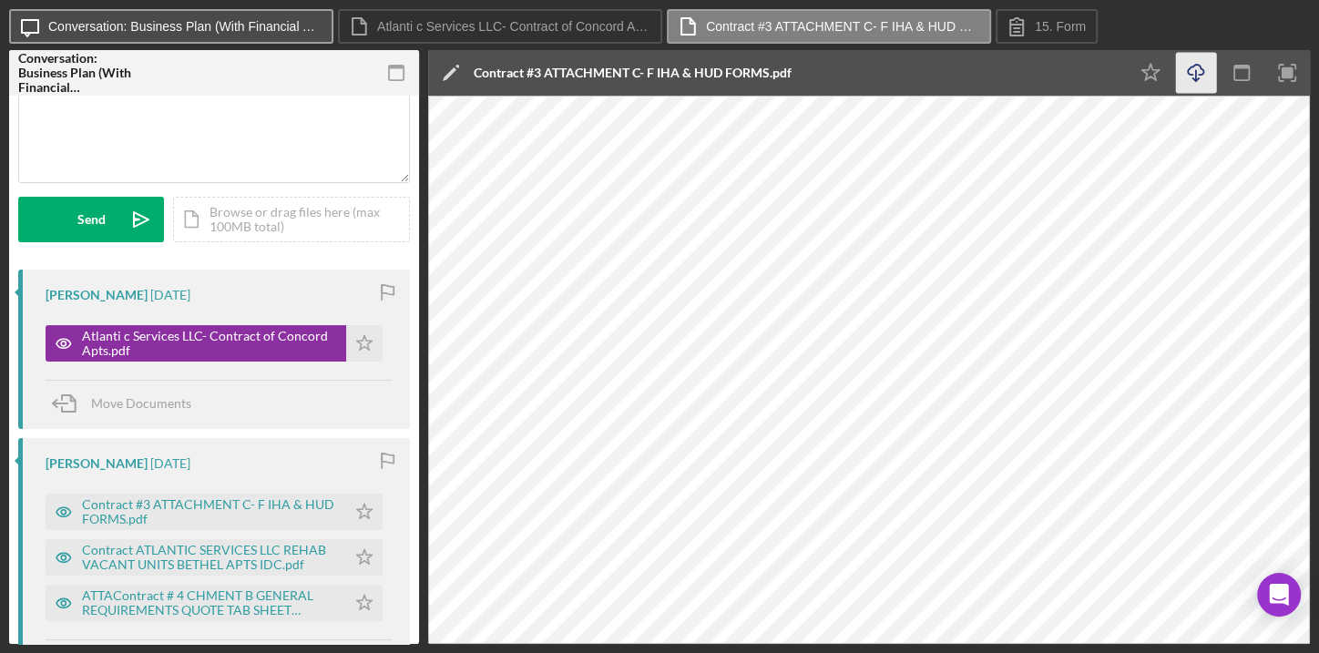
click at [256, 29] on label "Conversation: Business Plan (With Financial Assumptions Section) (Doris N.)" at bounding box center [184, 26] width 273 height 15
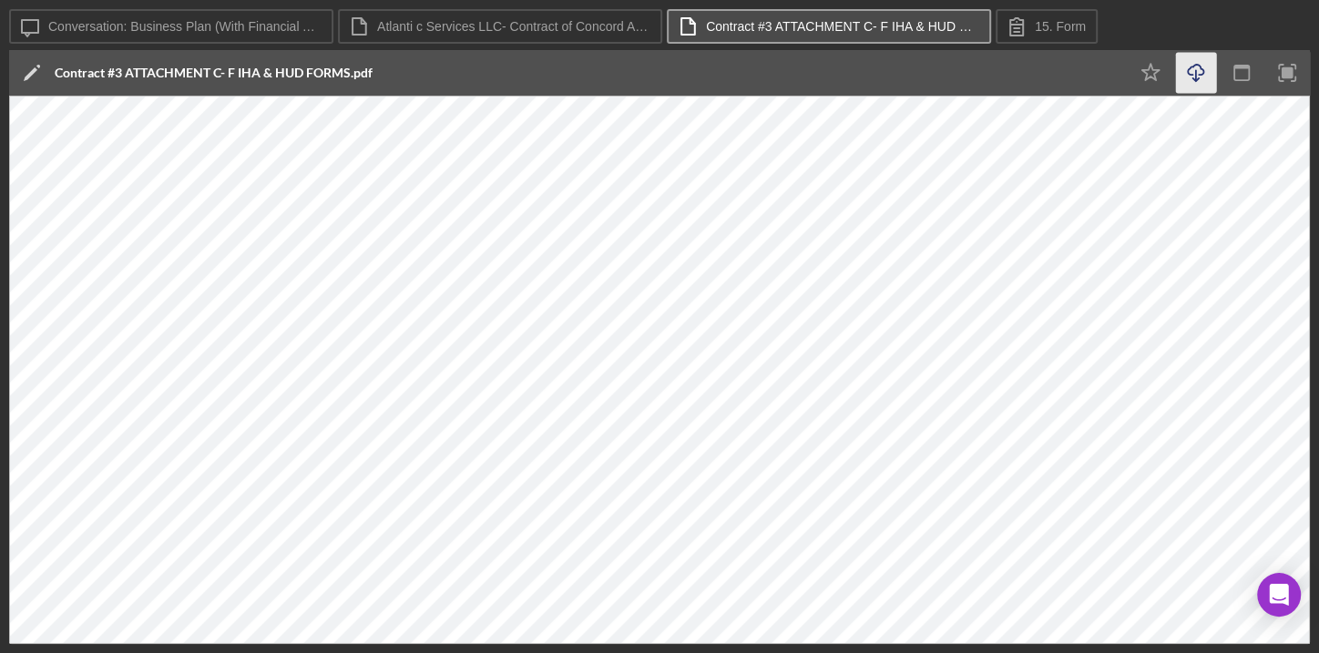
click at [791, 15] on button "Contract #3 ATTACHMENT C- F IHA & HUD FORMS.pdf" at bounding box center [829, 26] width 324 height 35
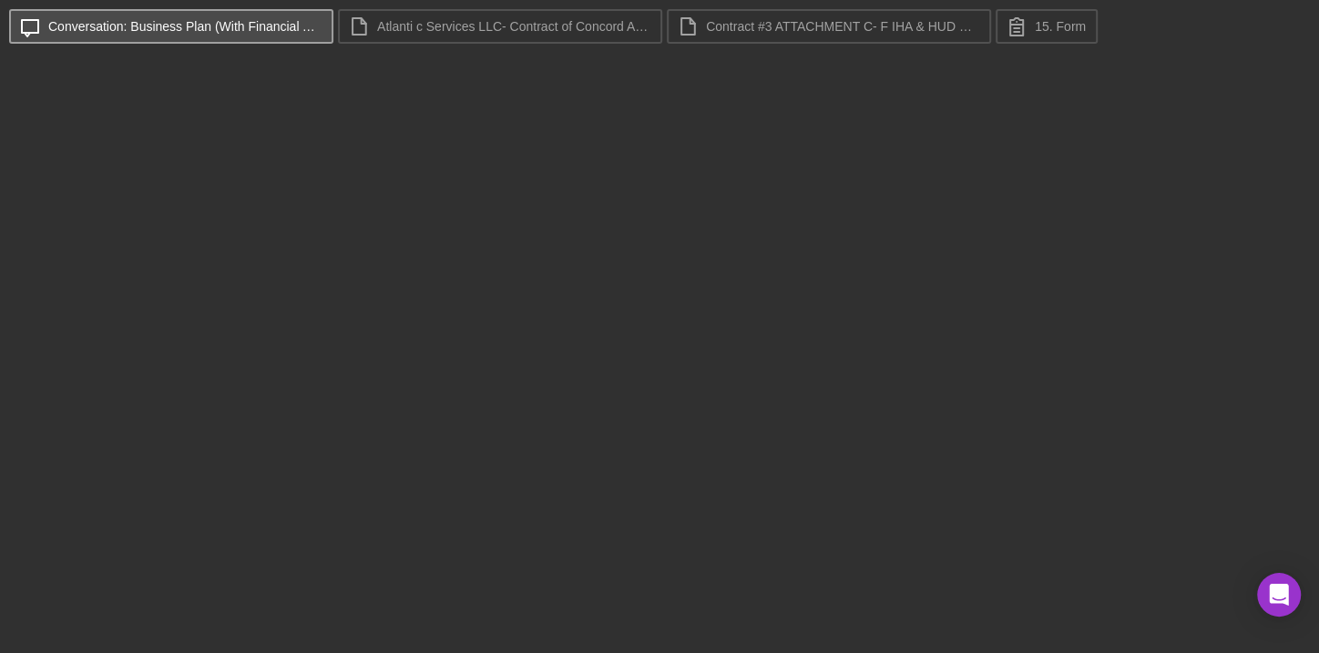
click at [254, 26] on label "Conversation: Business Plan (With Financial Assumptions Section) (Doris N.)" at bounding box center [184, 26] width 273 height 15
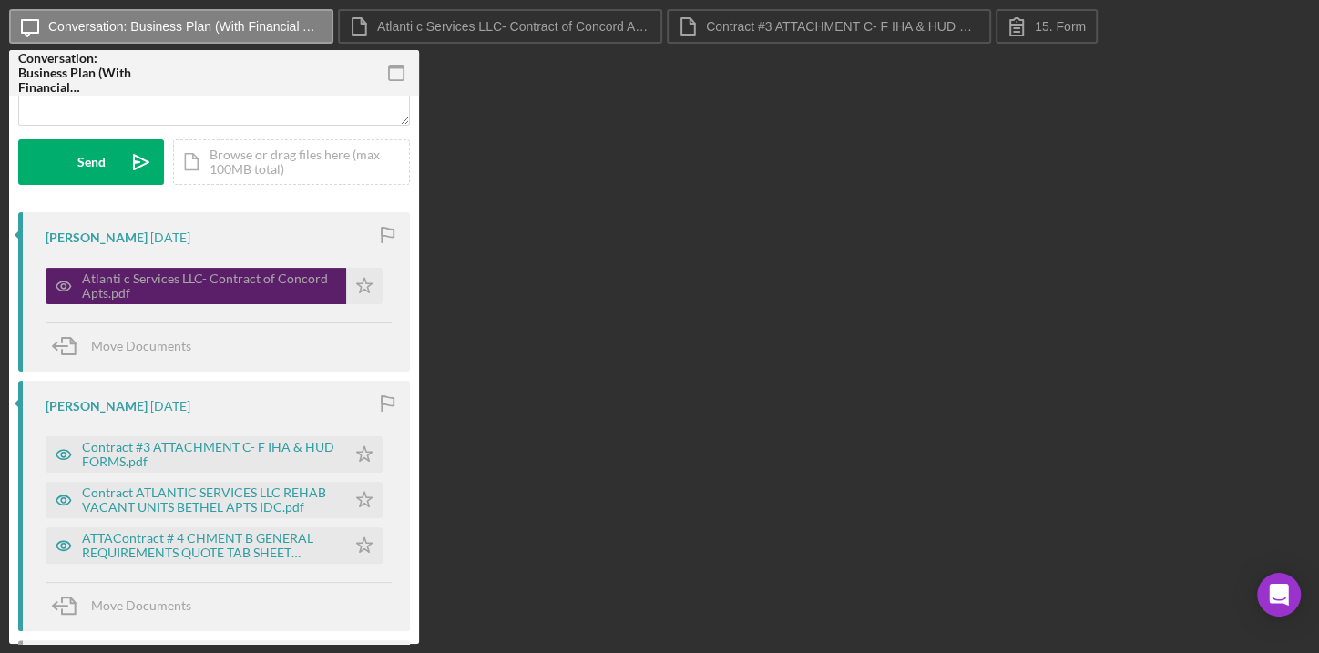
scroll to position [248, 0]
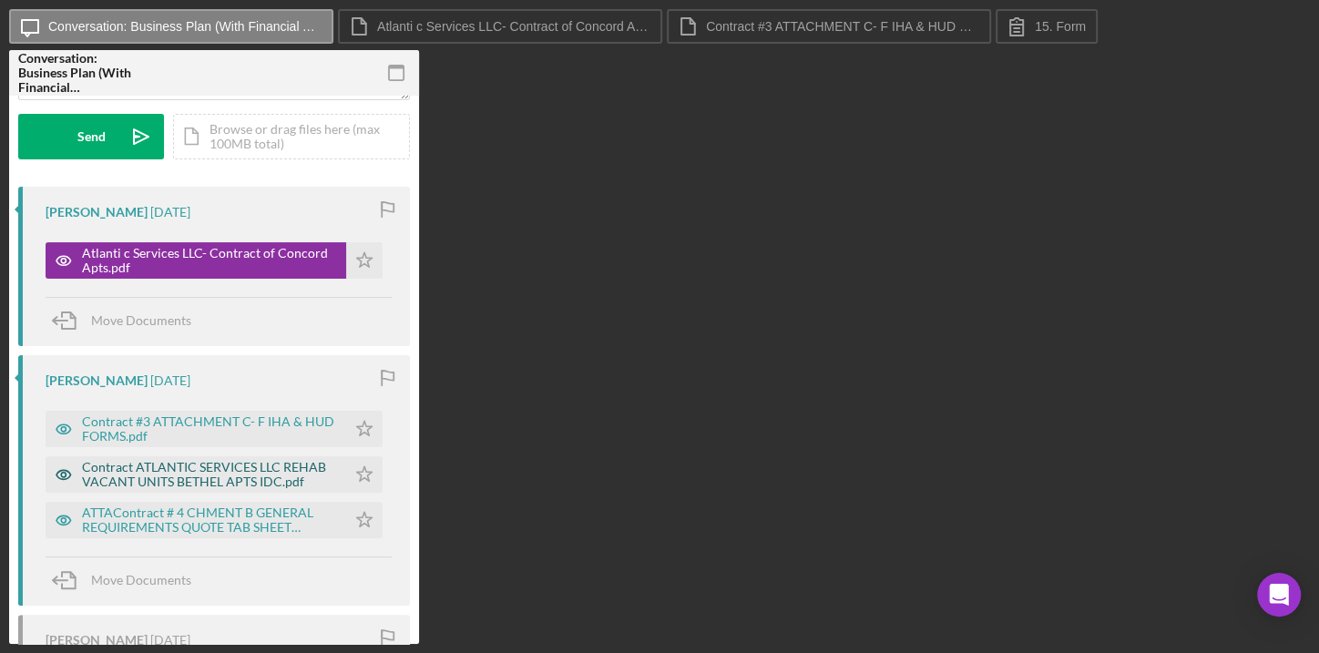
click at [196, 478] on div "Contract ATLANTIC SERVICES LLC REHAB VACANT UNITS BETHEL APTS IDC.pdf" at bounding box center [209, 474] width 255 height 29
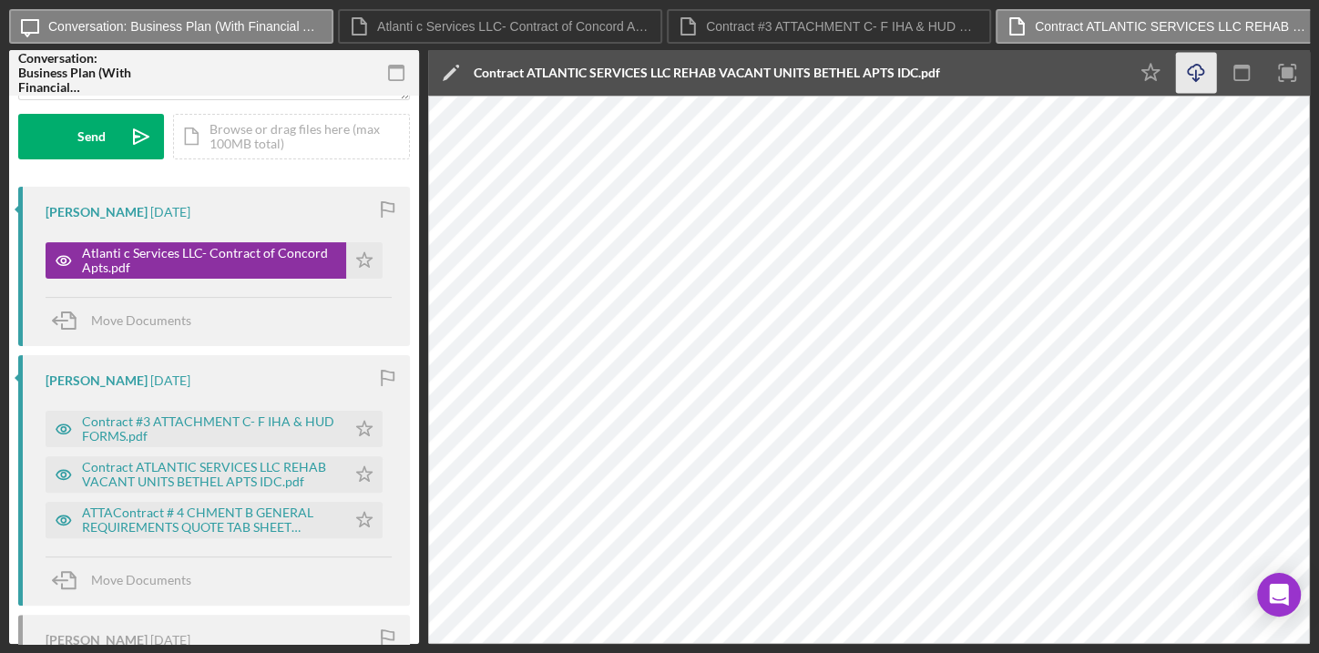
click at [1198, 73] on icon "Icon/Download" at bounding box center [1196, 73] width 41 height 41
click at [169, 517] on div "ATTAContract # 4 CHMENT B GENERAL REQUIREMENTS QUOTE TAB SHEET ATLANTIC SERVICE…" at bounding box center [209, 520] width 255 height 29
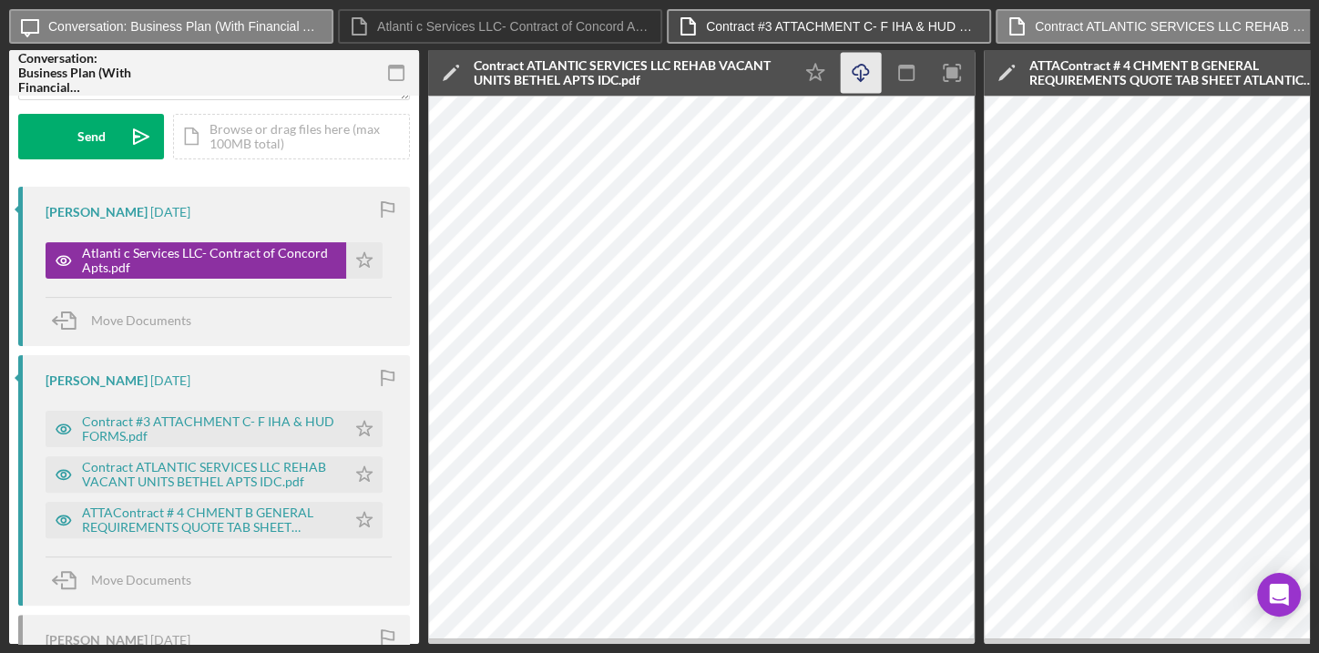
click at [900, 22] on label "Contract #3 ATTACHMENT C- F IHA & HUD FORMS.pdf" at bounding box center [842, 26] width 273 height 15
click at [906, 23] on label "Contract #3 ATTACHMENT C- F IHA & HUD FORMS.pdf" at bounding box center [842, 26] width 273 height 15
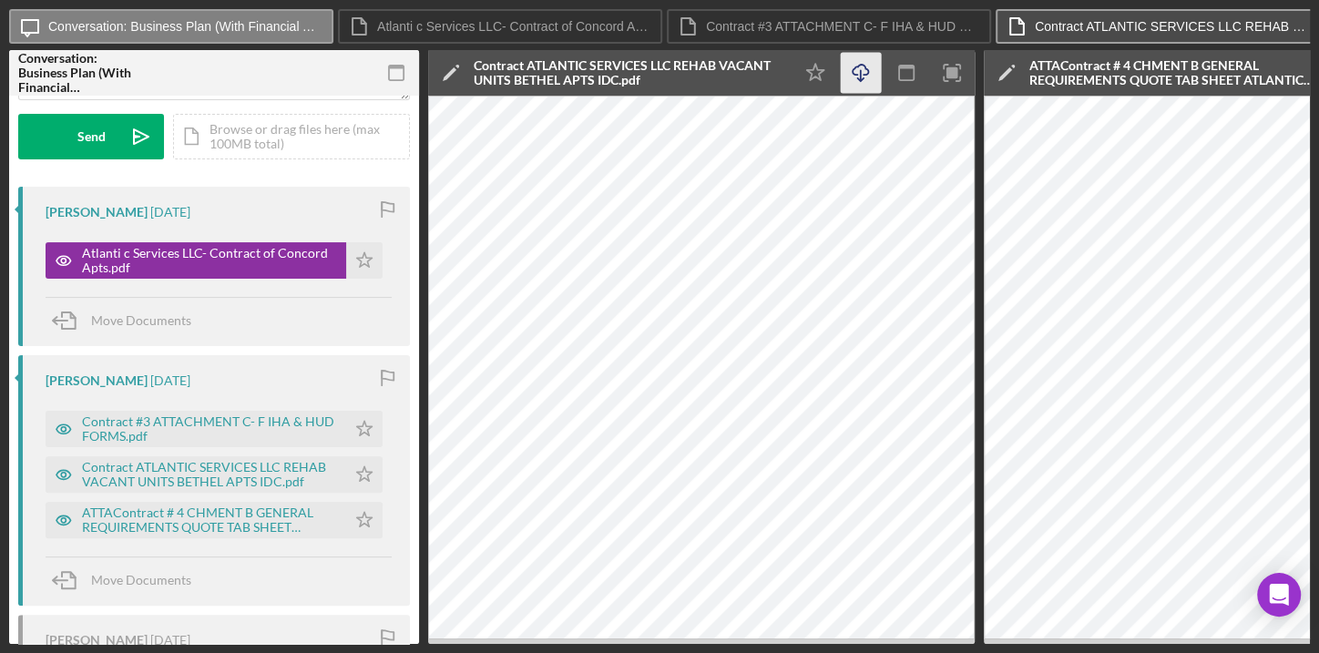
click at [1202, 27] on label "Contract ATLANTIC SERVICES LLC REHAB VACANT UNITS BETHEL APTS IDC.pdf" at bounding box center [1171, 26] width 273 height 15
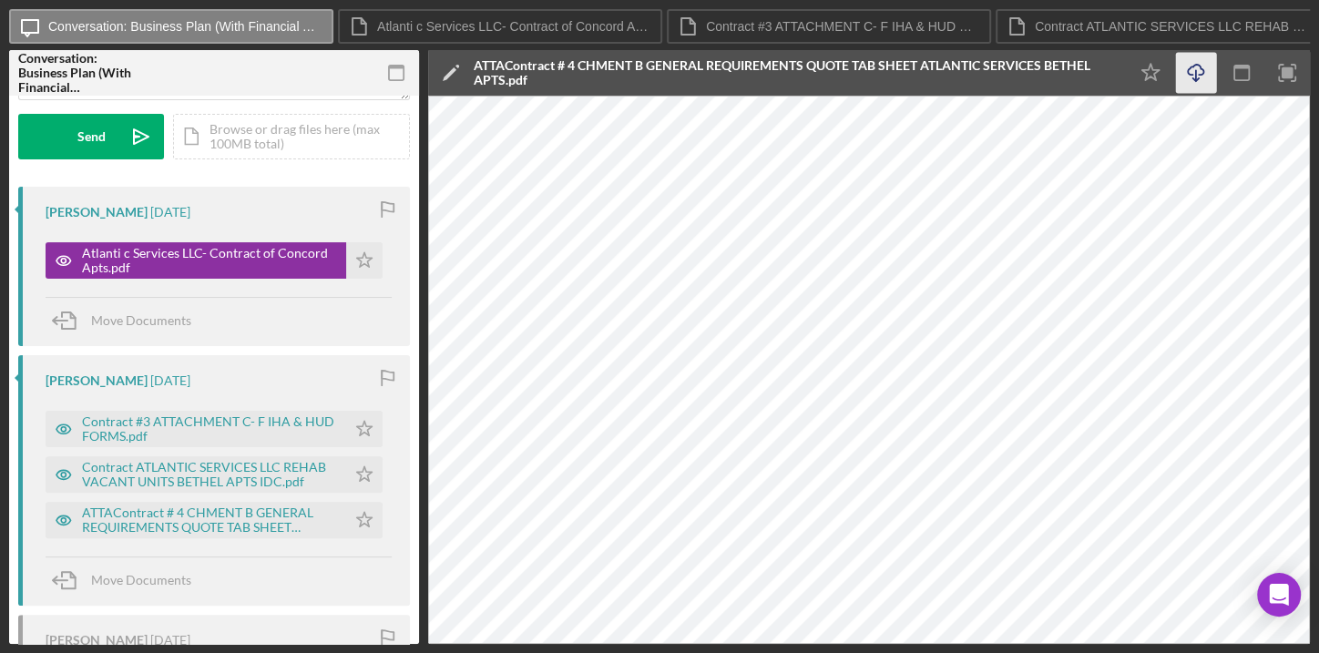
click at [1199, 68] on icon "Icon/Download" at bounding box center [1196, 73] width 41 height 41
